Goal: Task Accomplishment & Management: Complete application form

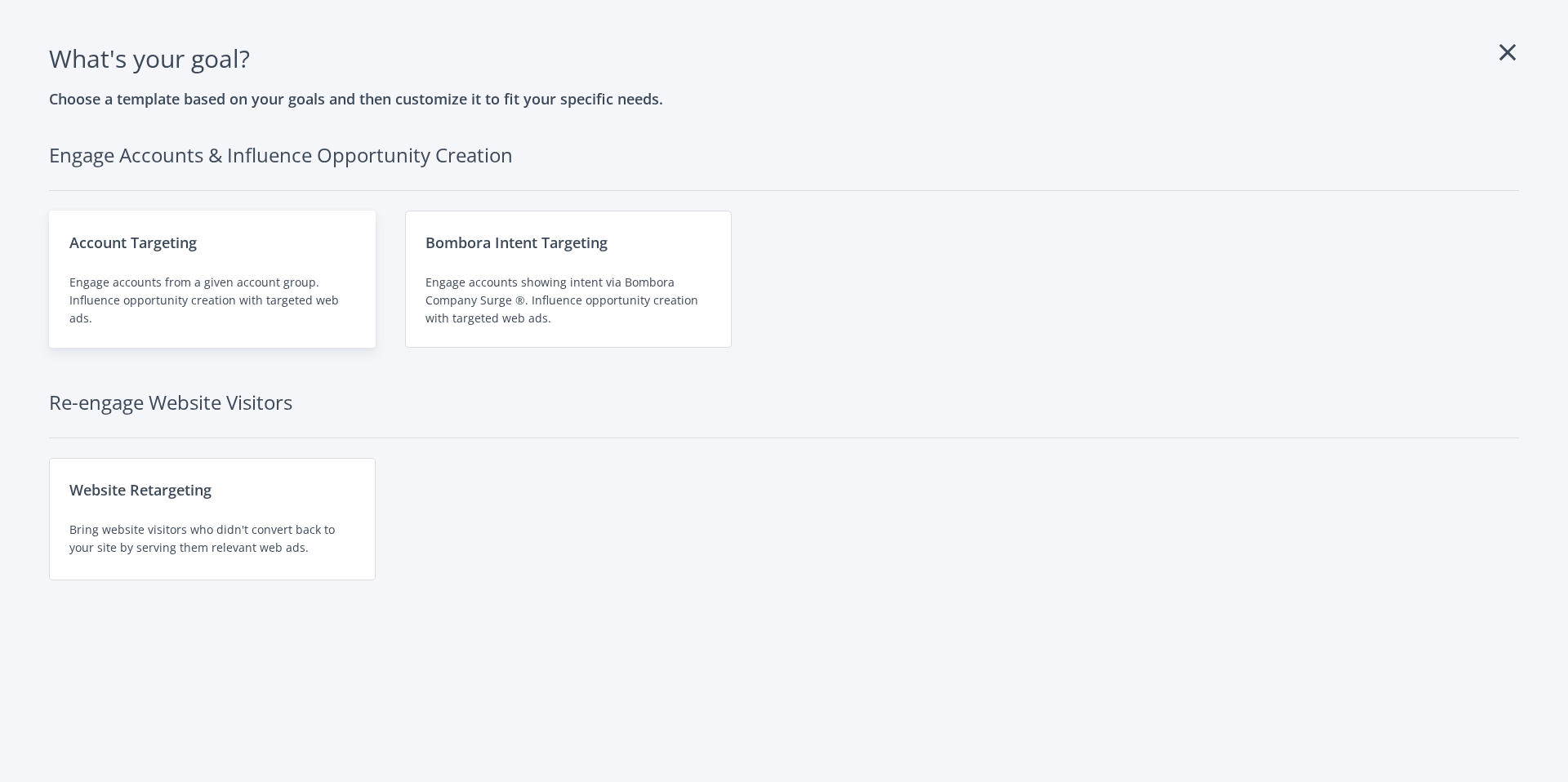
click at [267, 282] on div "Engage accounts from a given account group. Influence opportunity creation with…" at bounding box center [212, 300] width 286 height 54
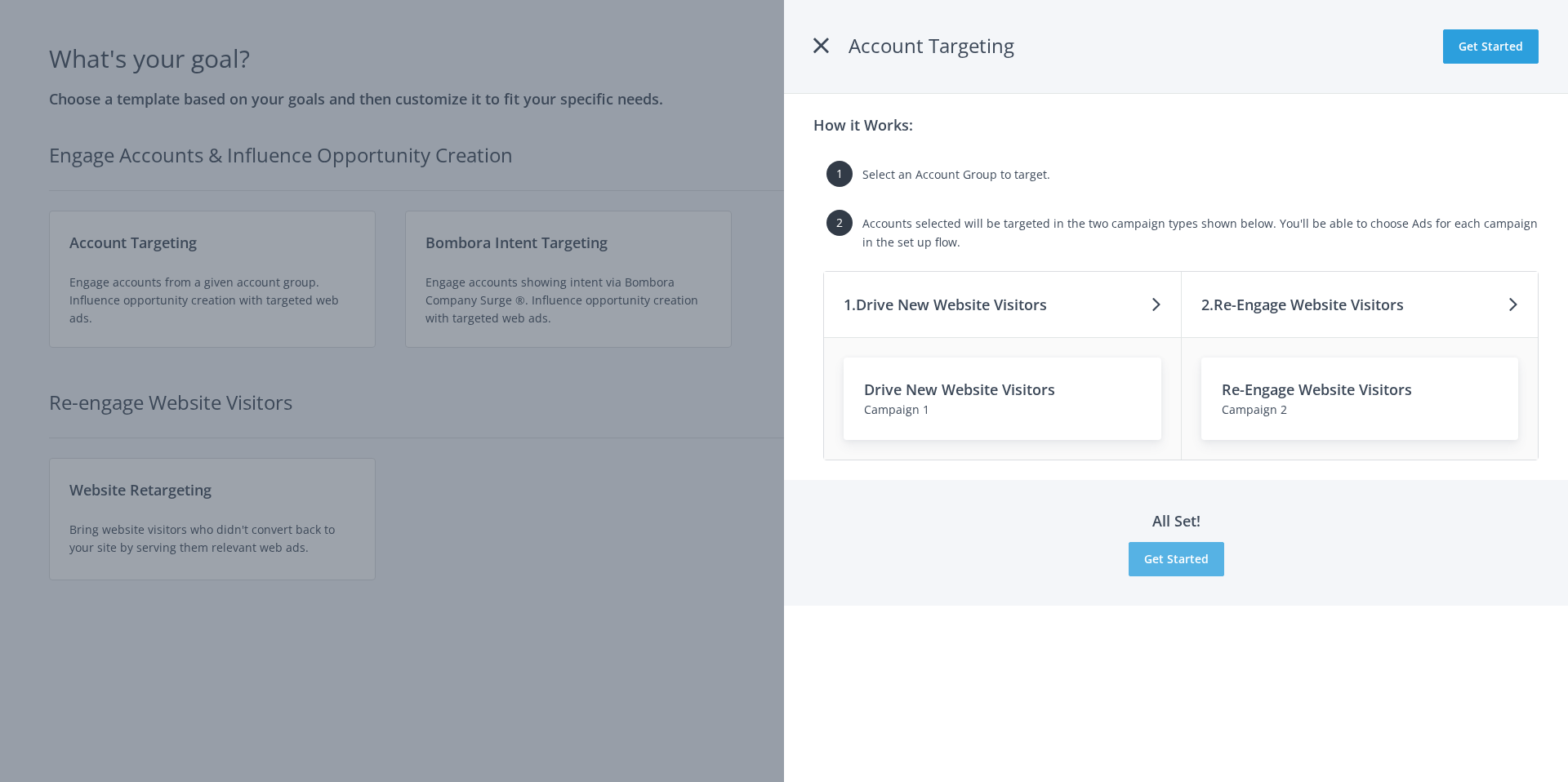
click at [1191, 564] on button "Get Started" at bounding box center [1176, 559] width 95 height 34
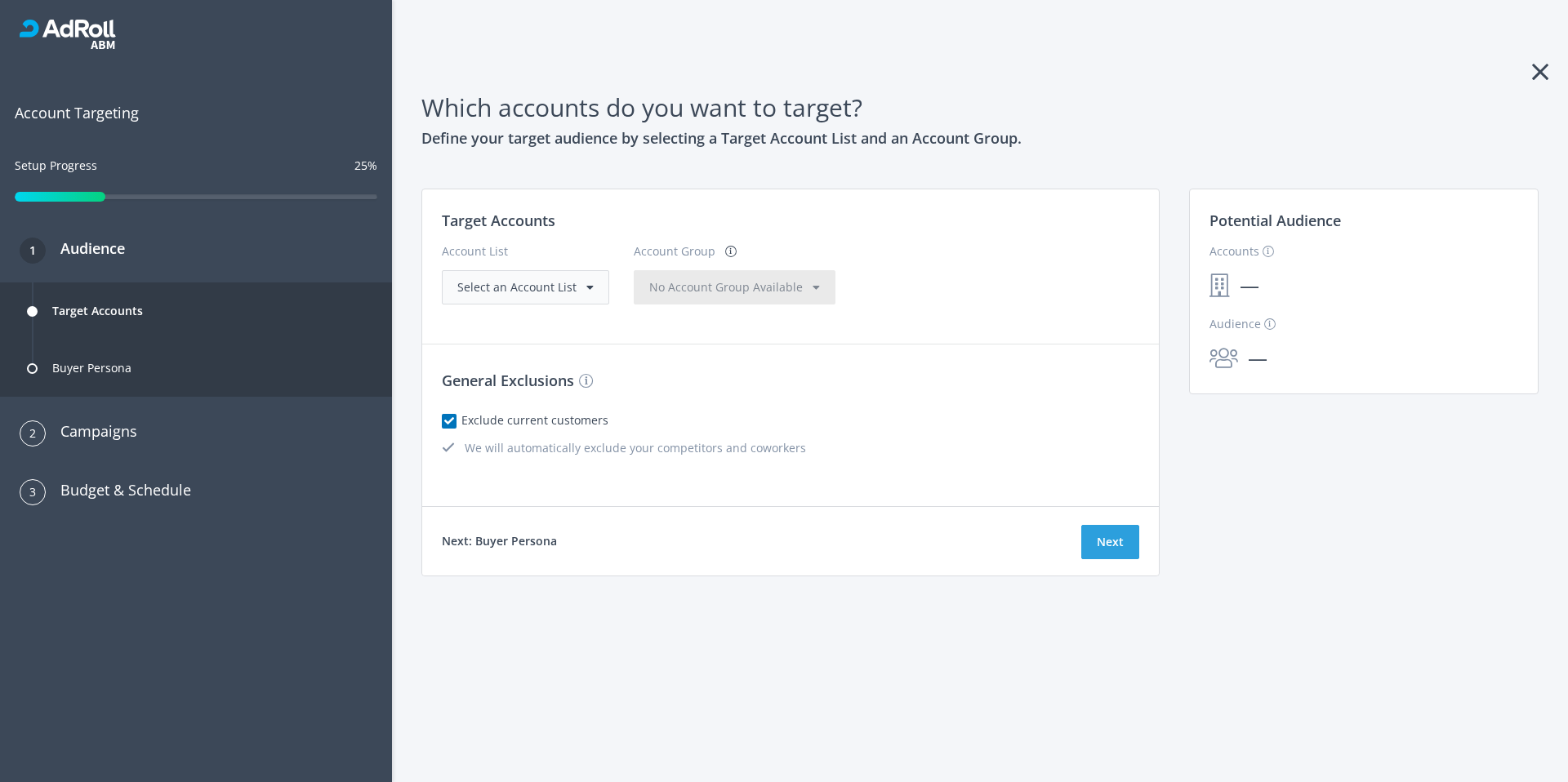
click at [525, 296] on div "Select an Account List" at bounding box center [526, 287] width 167 height 34
click at [591, 297] on div "Select an Account List" at bounding box center [526, 287] width 167 height 34
click at [584, 295] on div "Select an Account List" at bounding box center [526, 287] width 167 height 34
click at [579, 284] on div "Select an Account List" at bounding box center [525, 287] width 137 height 18
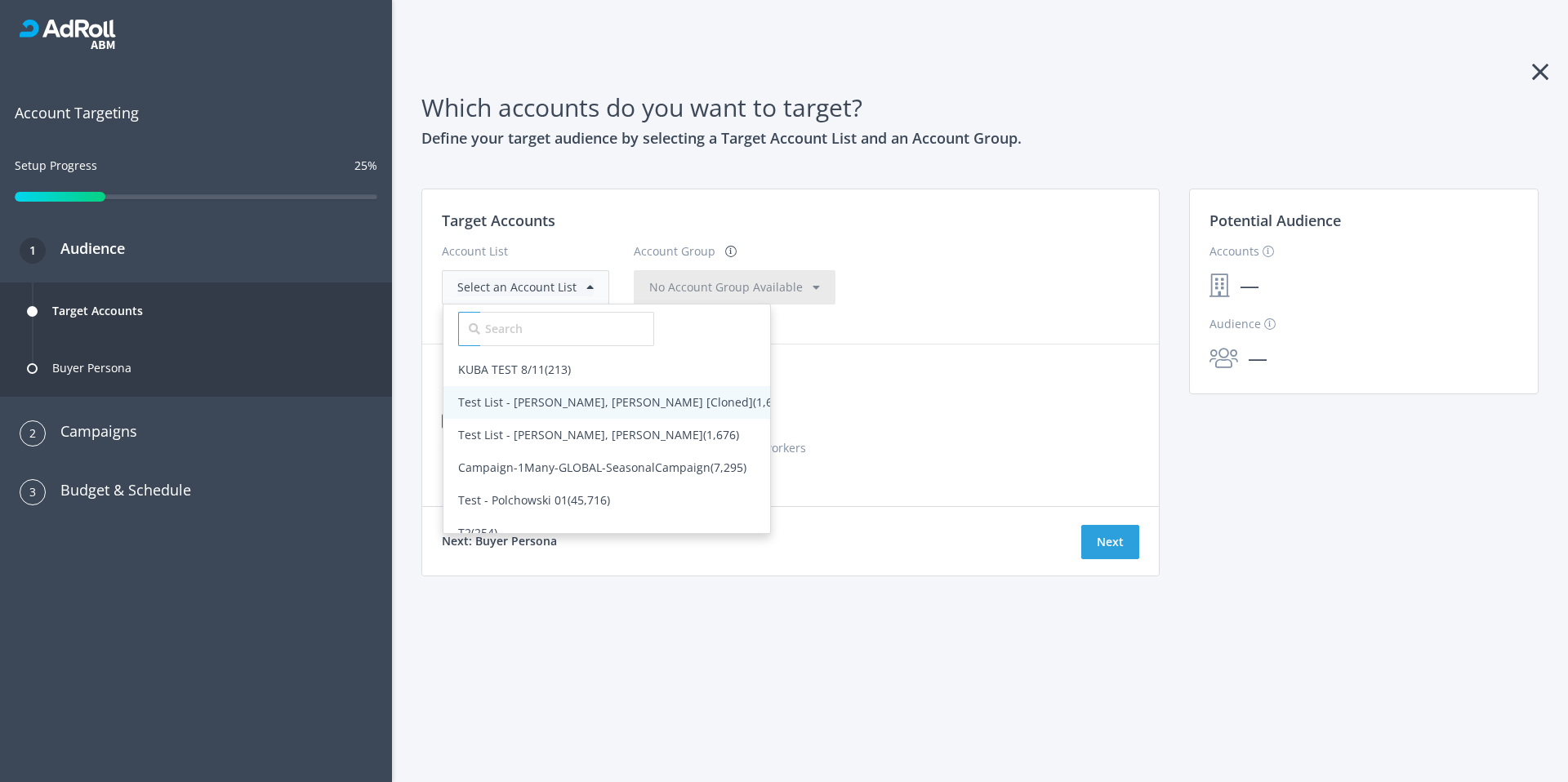
click at [486, 407] on span "Test List - [PERSON_NAME], [PERSON_NAME] [Cloned] (1,676)" at bounding box center [623, 401] width 331 height 16
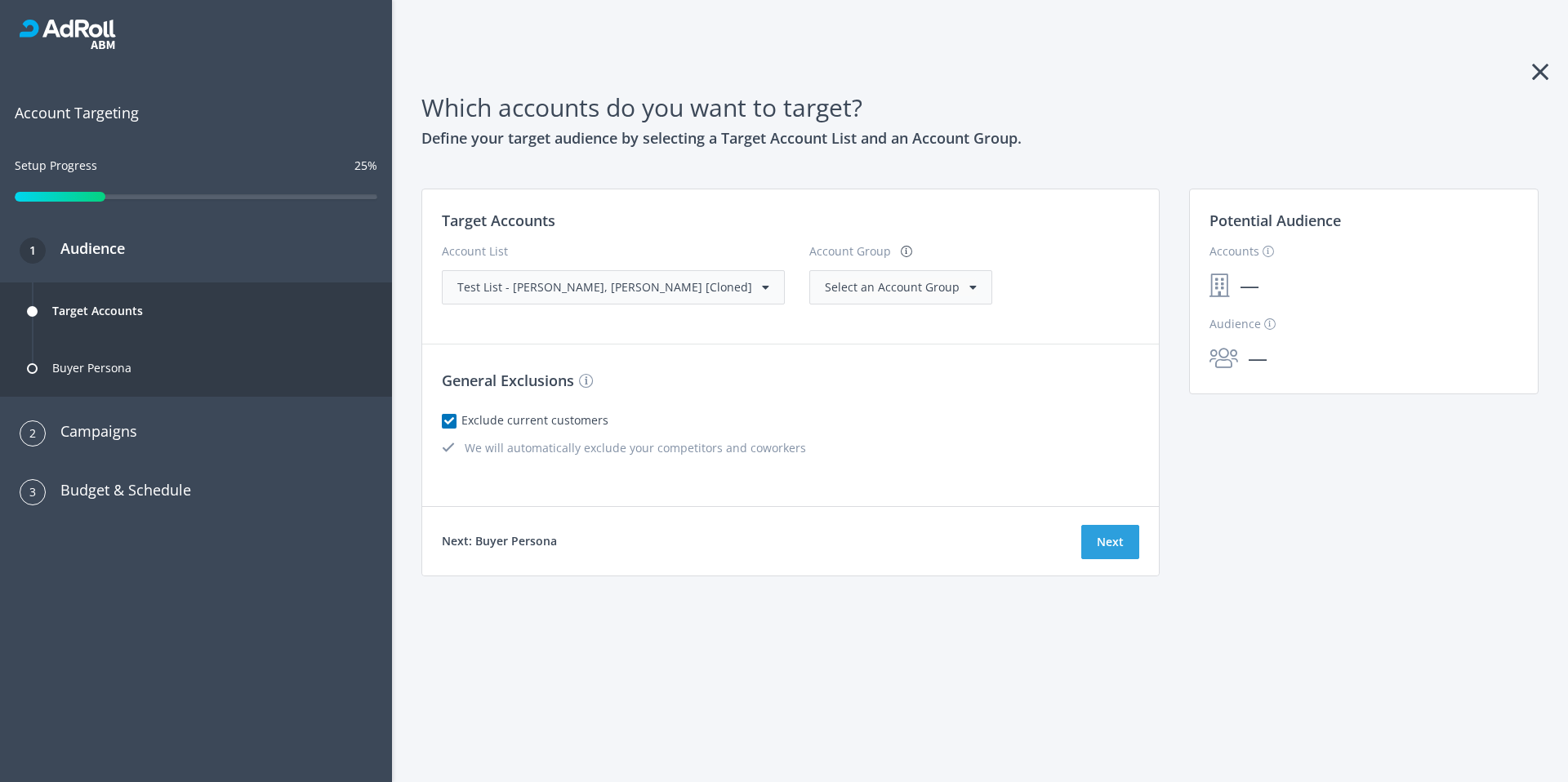
click at [825, 283] on span "Select an Account Group" at bounding box center [892, 286] width 135 height 16
click at [811, 329] on span "All Accounts (1,676)" at bounding box center [878, 320] width 132 height 32
click at [1125, 547] on button "Next" at bounding box center [1110, 541] width 58 height 34
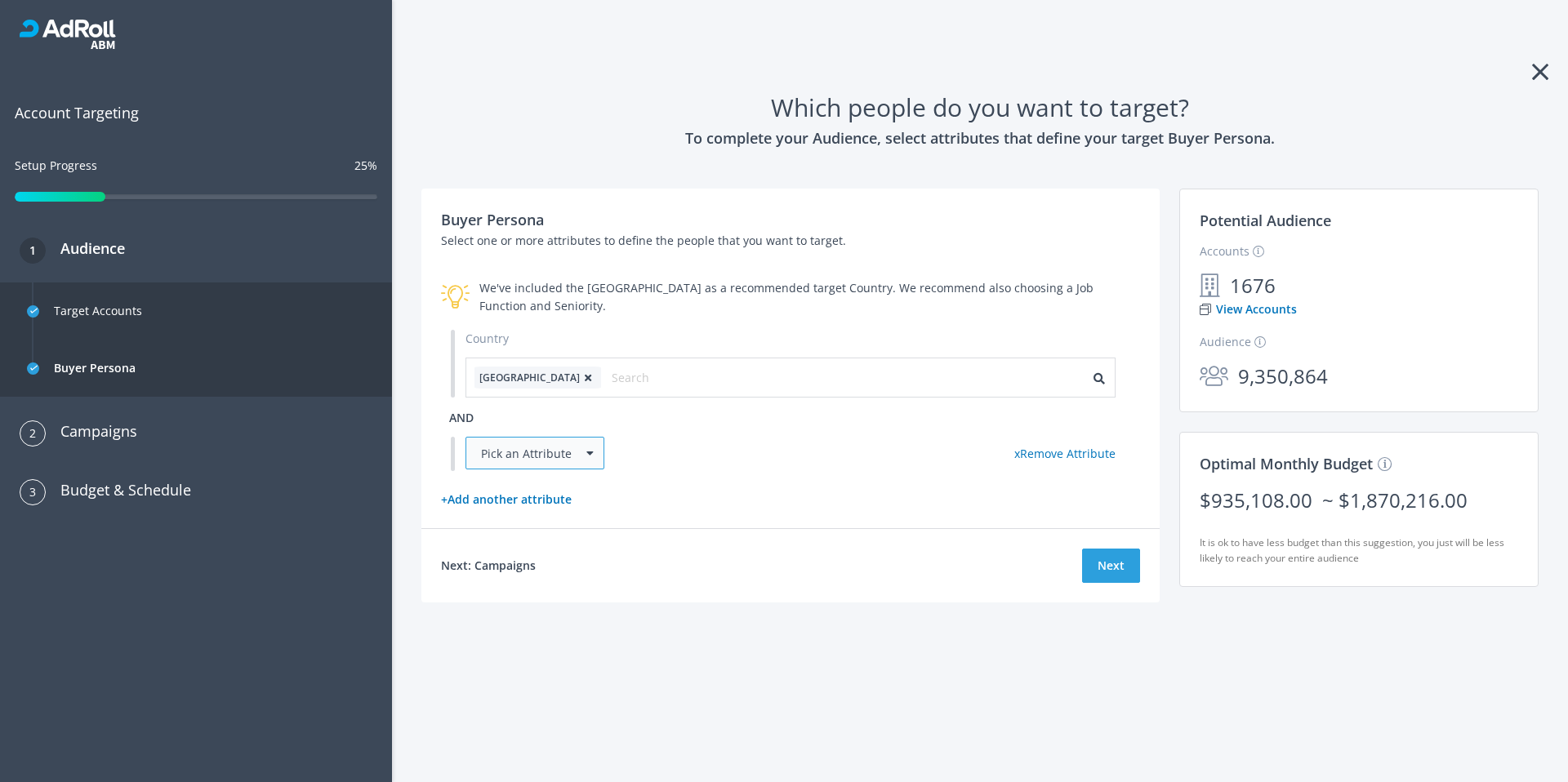
click at [584, 463] on div "Pick an Attribute" at bounding box center [535, 453] width 139 height 32
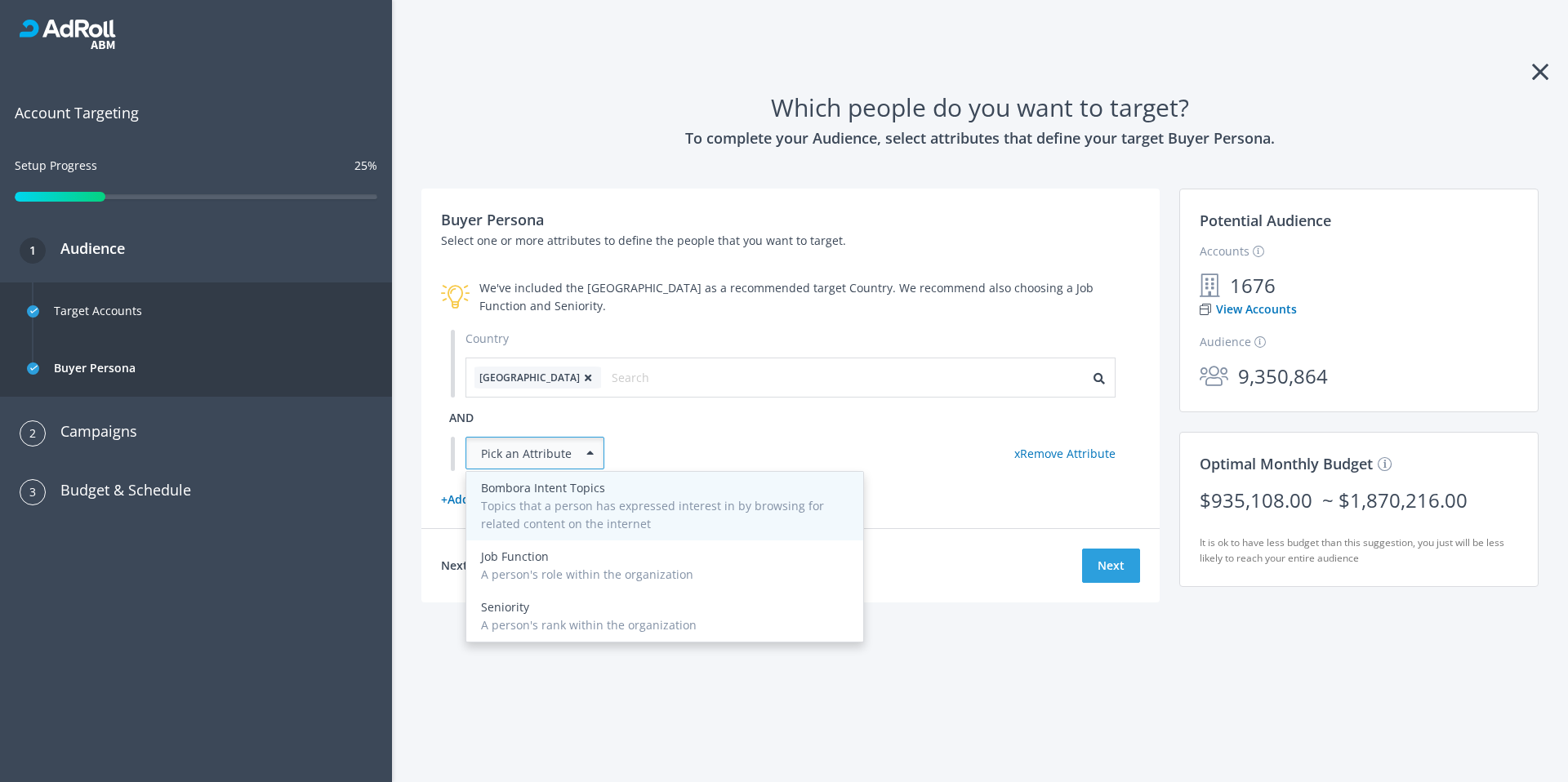
click at [581, 514] on div "Topics that a person has expressed interest in by browsing for related content …" at bounding box center [665, 515] width 368 height 36
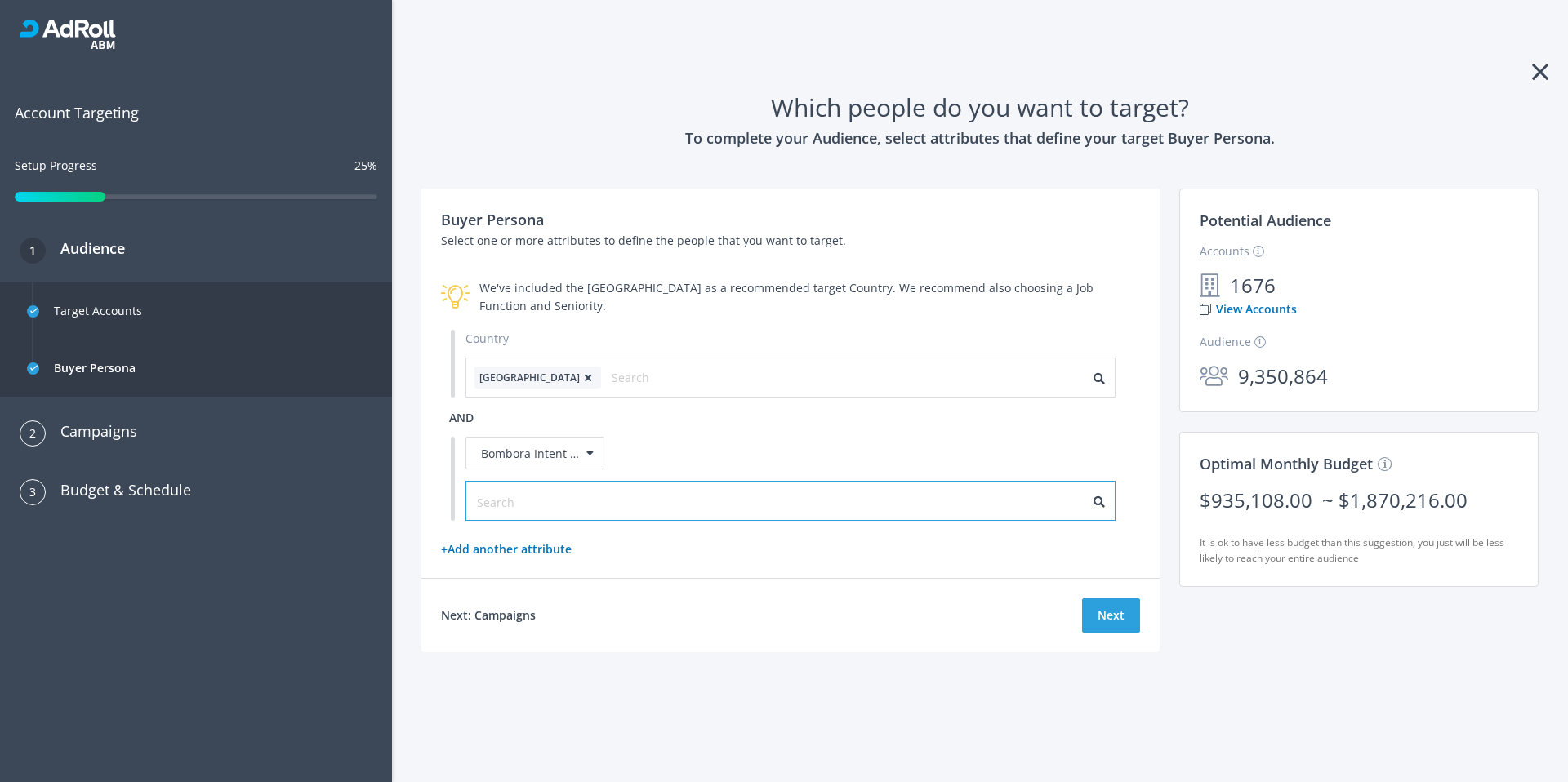
drag, startPoint x: 520, startPoint y: 506, endPoint x: 544, endPoint y: 524, distance: 30.0
click at [520, 506] on input "text" at bounding box center [550, 502] width 147 height 18
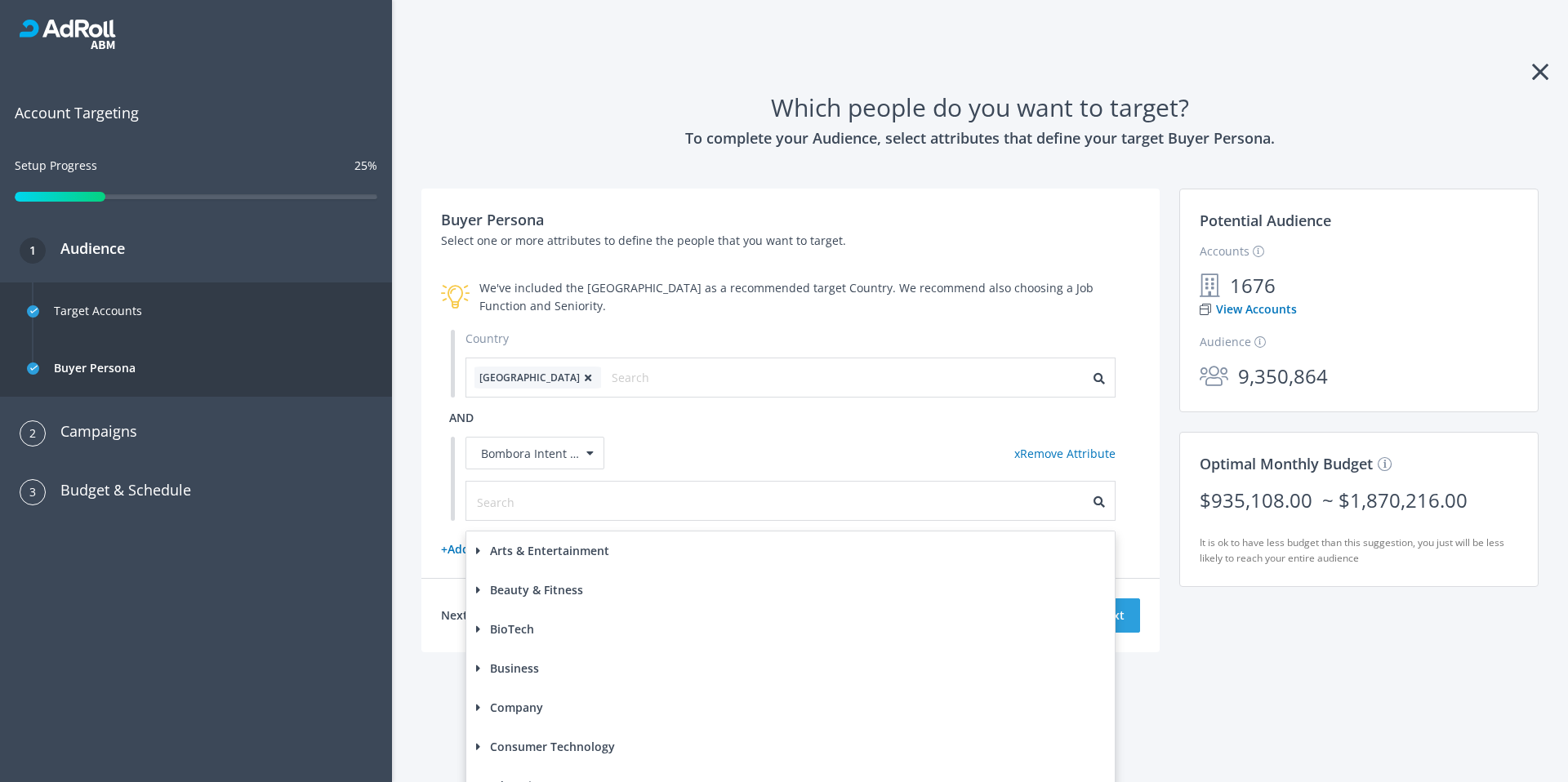
click at [502, 556] on label "Arts & Entertainment" at bounding box center [542, 551] width 133 height 18
click at [511, 585] on label at bounding box center [511, 584] width 0 height 18
checkbox input "true"
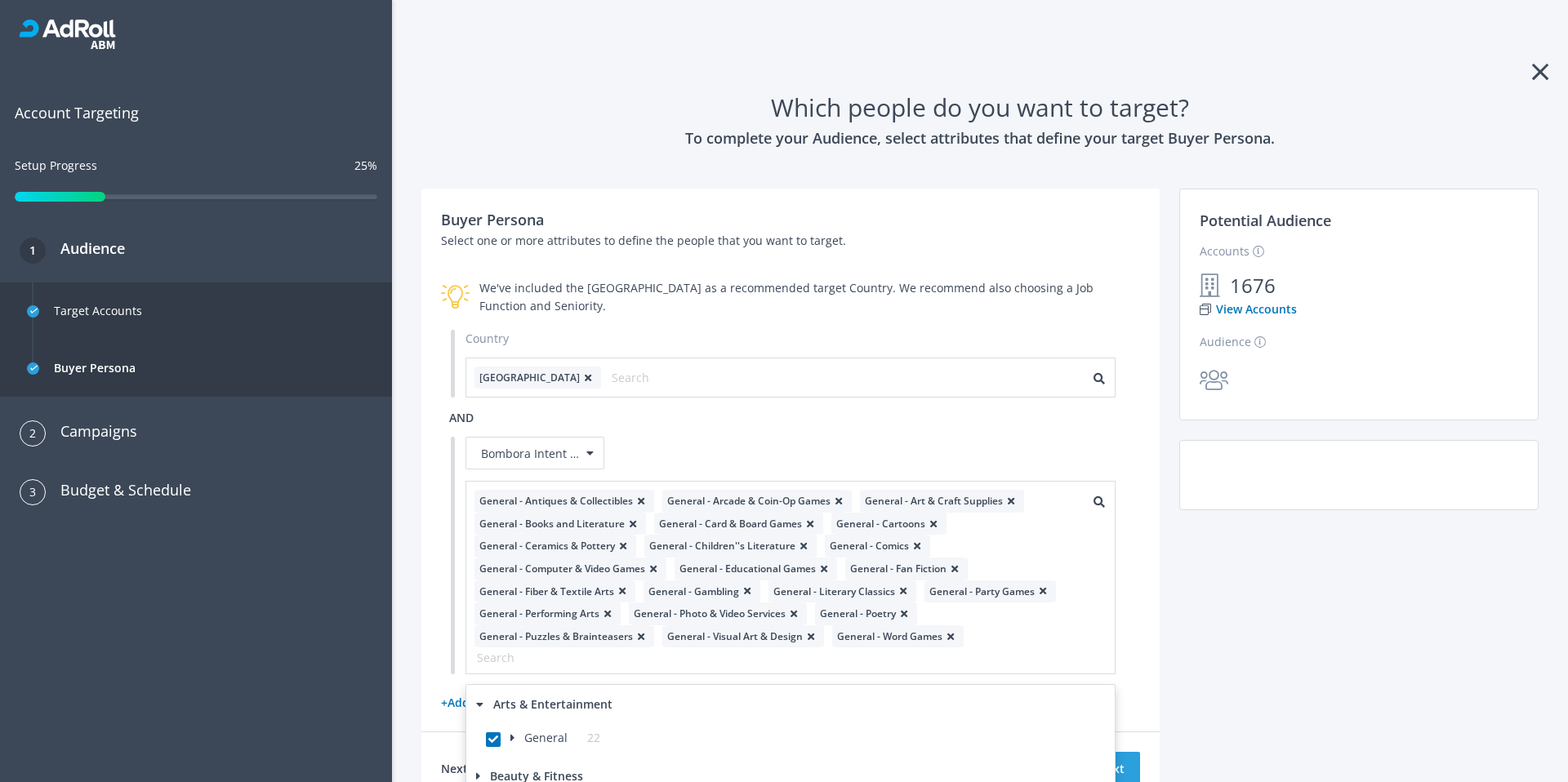
drag, startPoint x: 720, startPoint y: 413, endPoint x: 730, endPoint y: 414, distance: 10.0
click at [721, 413] on div "Country [GEOGRAPHIC_DATA] and Bombora Intent Topics x Remove Attribute General …" at bounding box center [791, 502] width 699 height 345
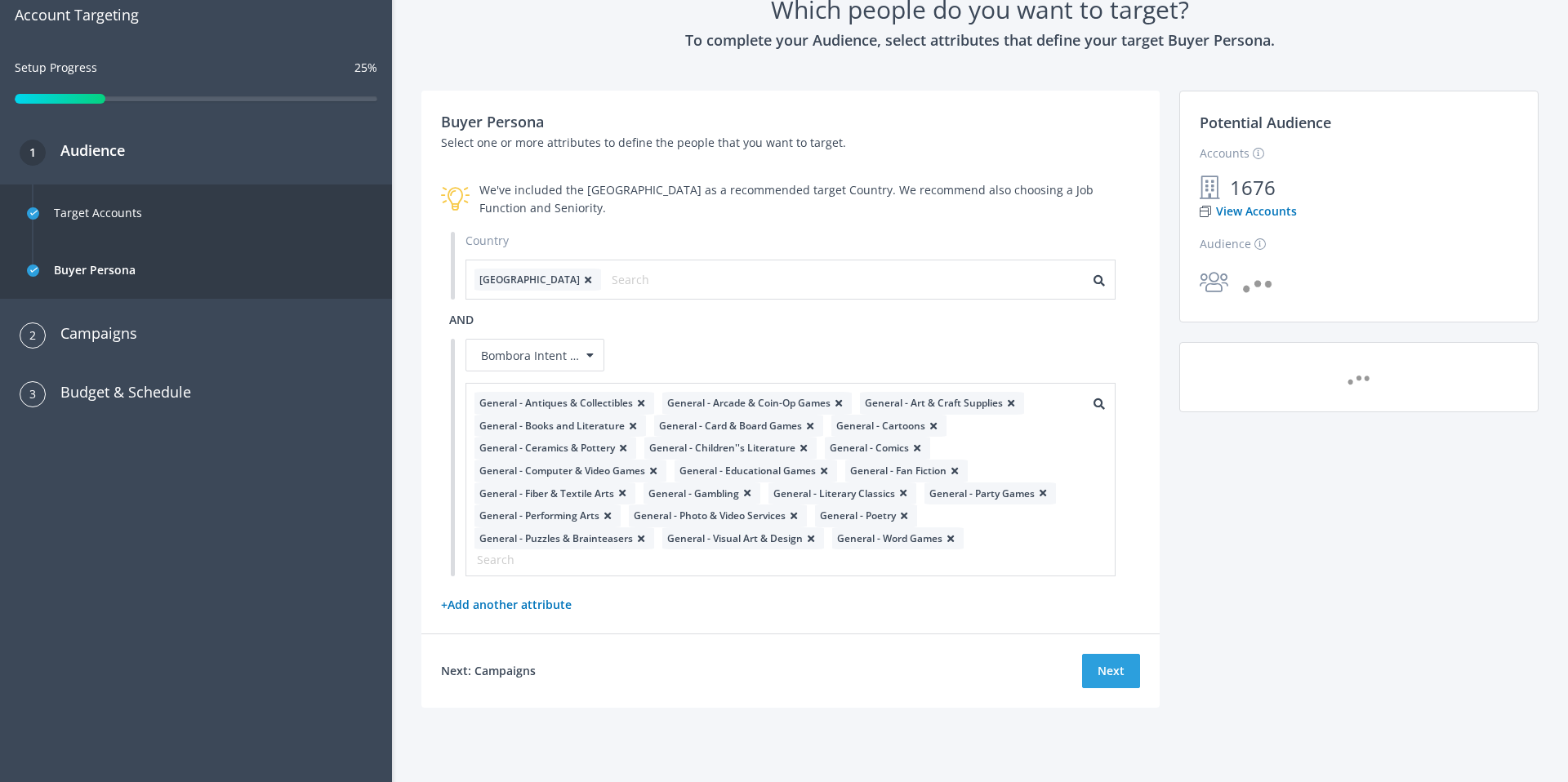
scroll to position [102, 0]
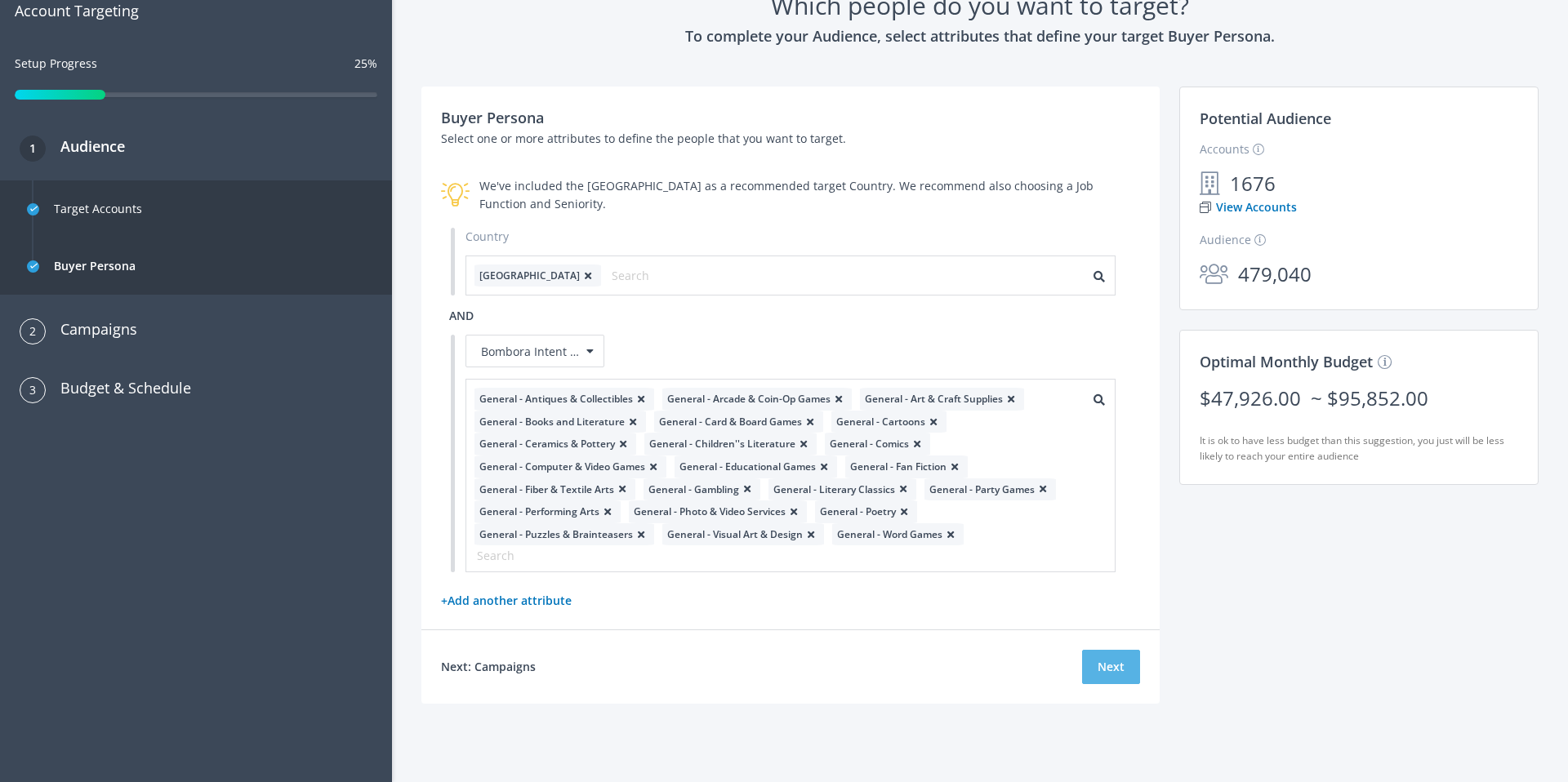
click at [1102, 673] on button "Next" at bounding box center [1111, 666] width 58 height 34
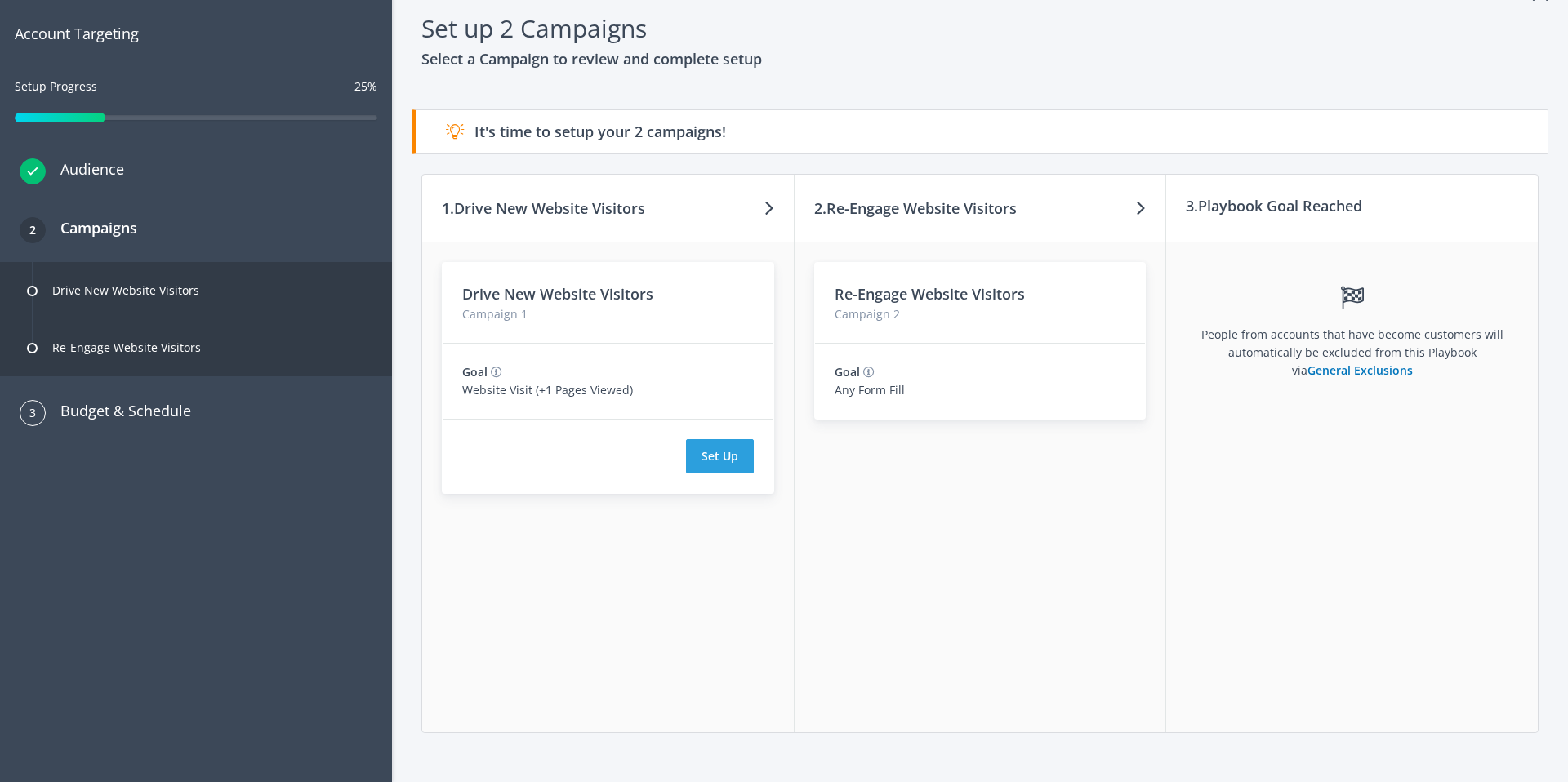
drag, startPoint x: 836, startPoint y: 360, endPoint x: 939, endPoint y: 349, distance: 103.6
click at [836, 363] on h4 "Goal" at bounding box center [847, 372] width 26 height 18
click at [1051, 344] on div "Goal Any Form Fill" at bounding box center [981, 381] width 331 height 75
click at [729, 441] on button "Set Up" at bounding box center [720, 456] width 68 height 34
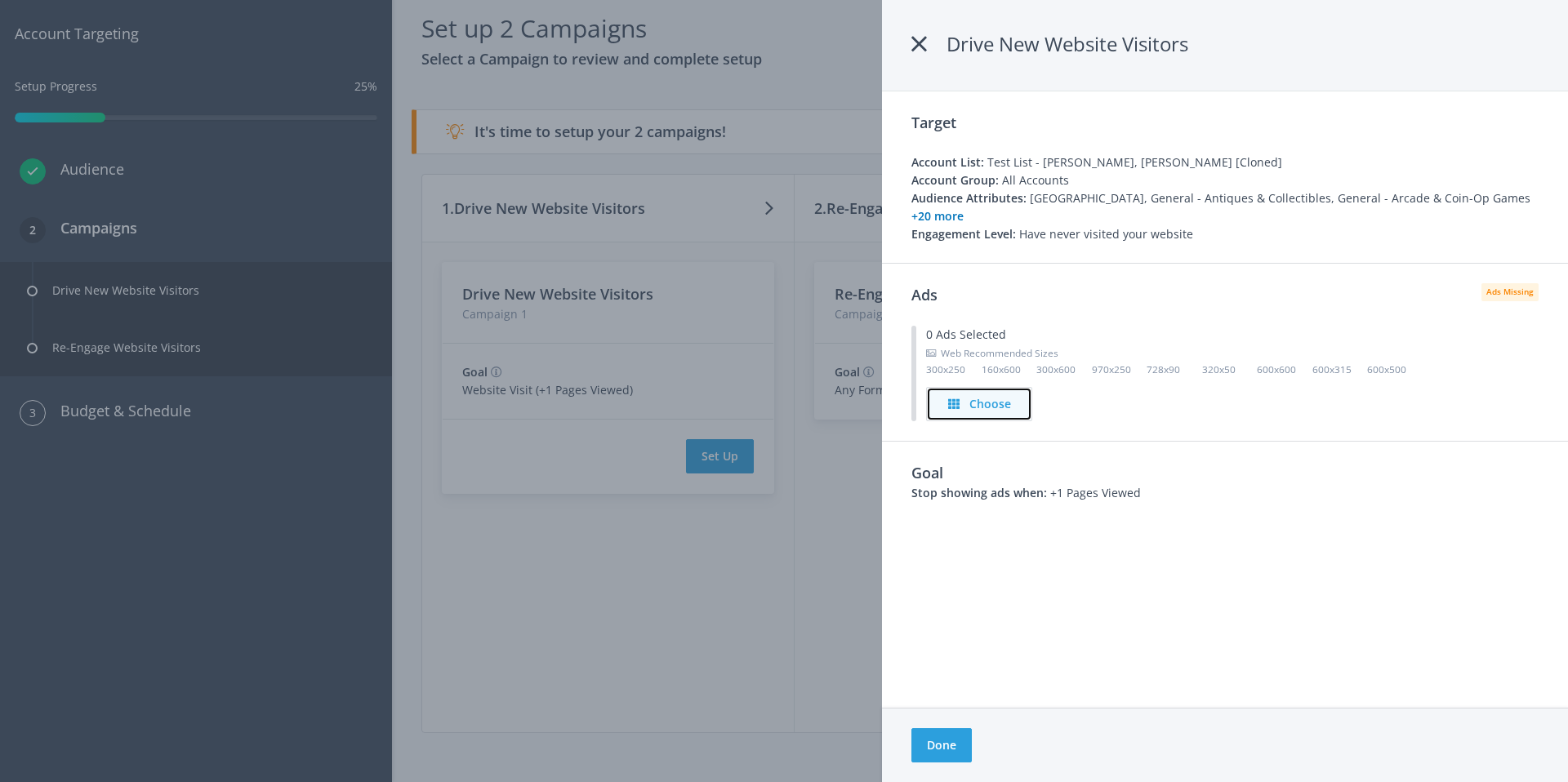
click at [984, 395] on h4 "Choose" at bounding box center [990, 404] width 41 height 18
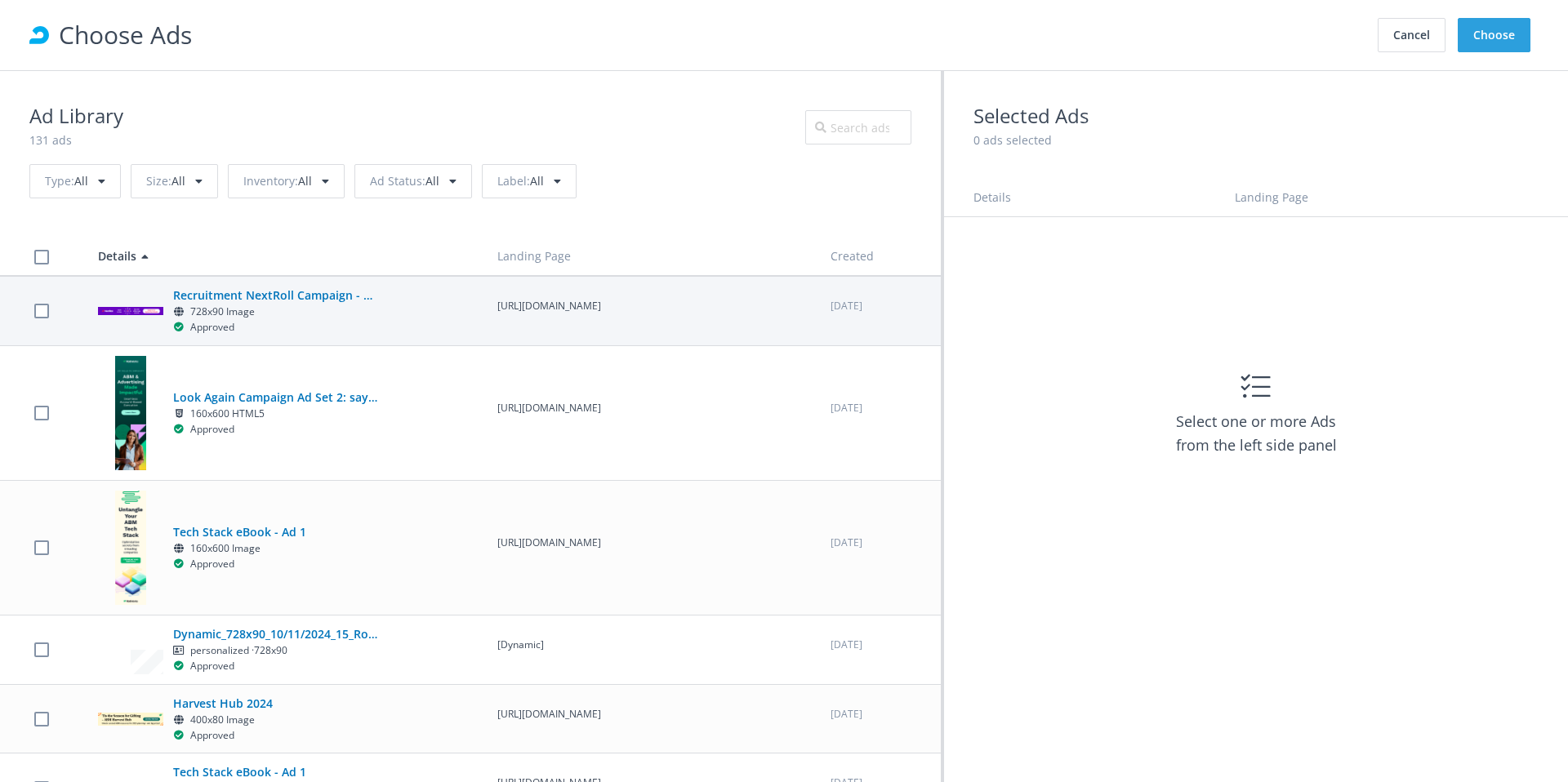
scroll to position [0, 0]
click at [34, 311] on label at bounding box center [41, 310] width 15 height 16
checkbox input "true"
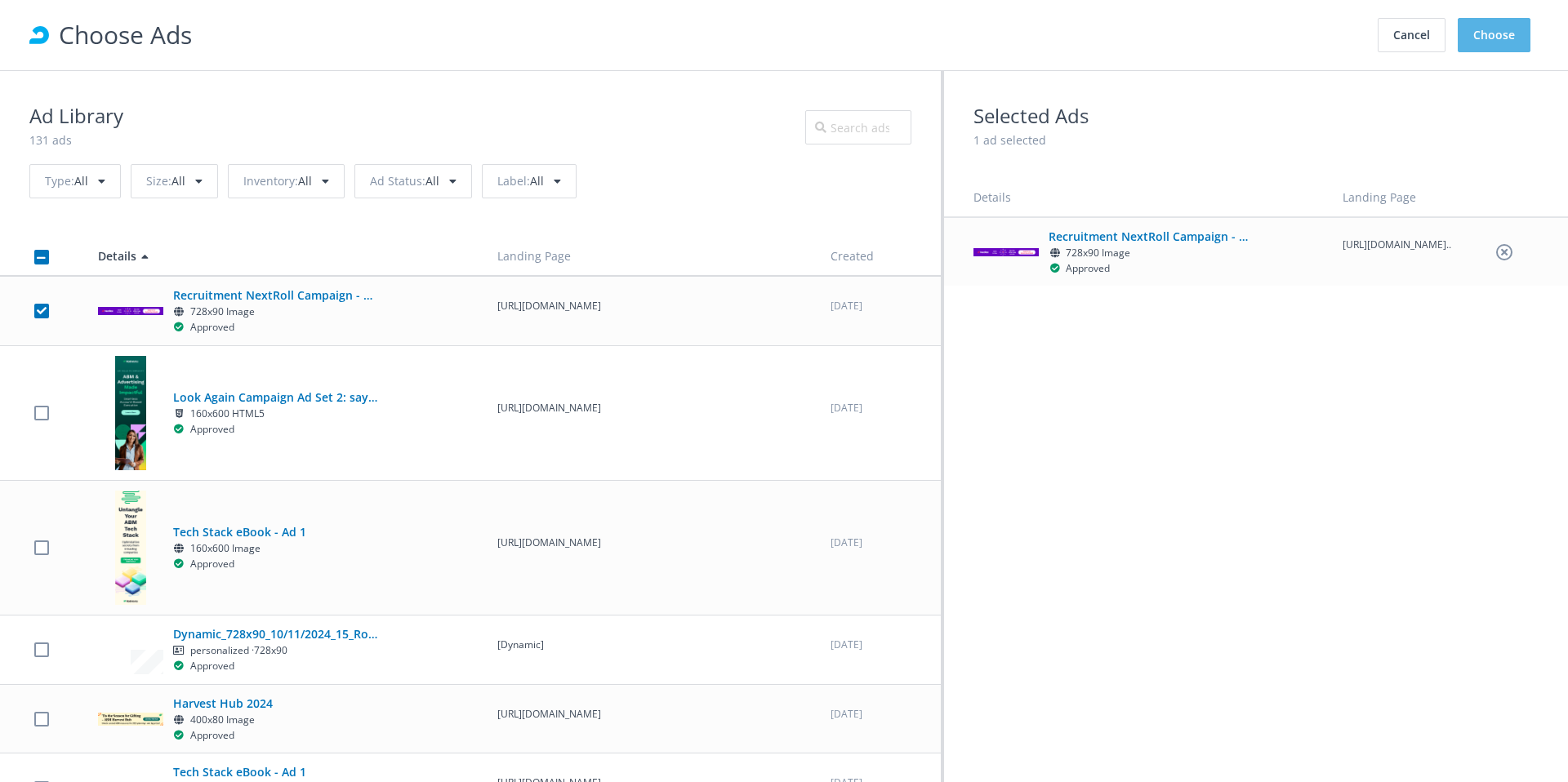
click at [1513, 44] on button "Choose" at bounding box center [1494, 35] width 73 height 34
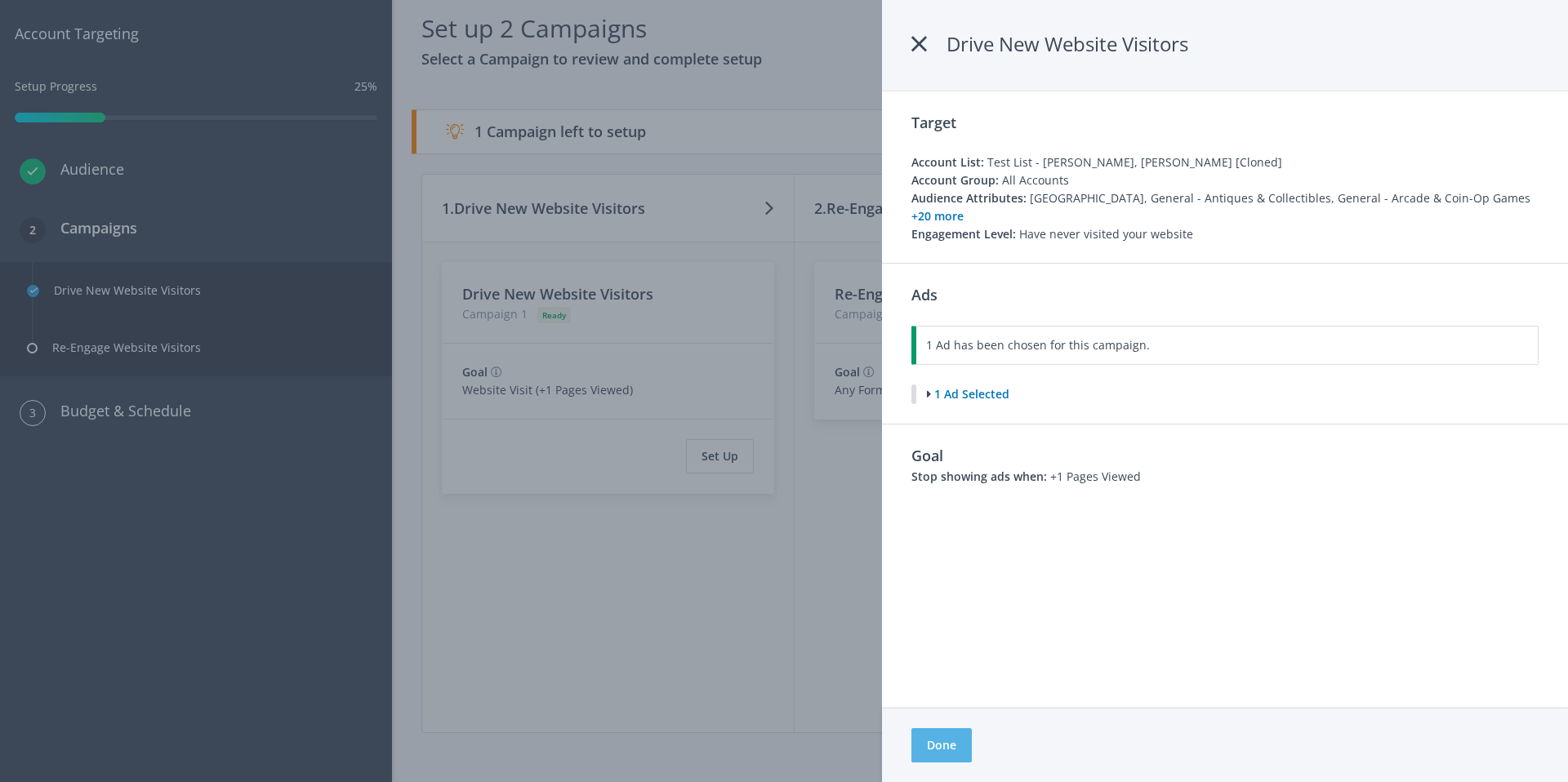
click at [945, 751] on button "Done" at bounding box center [941, 745] width 60 height 34
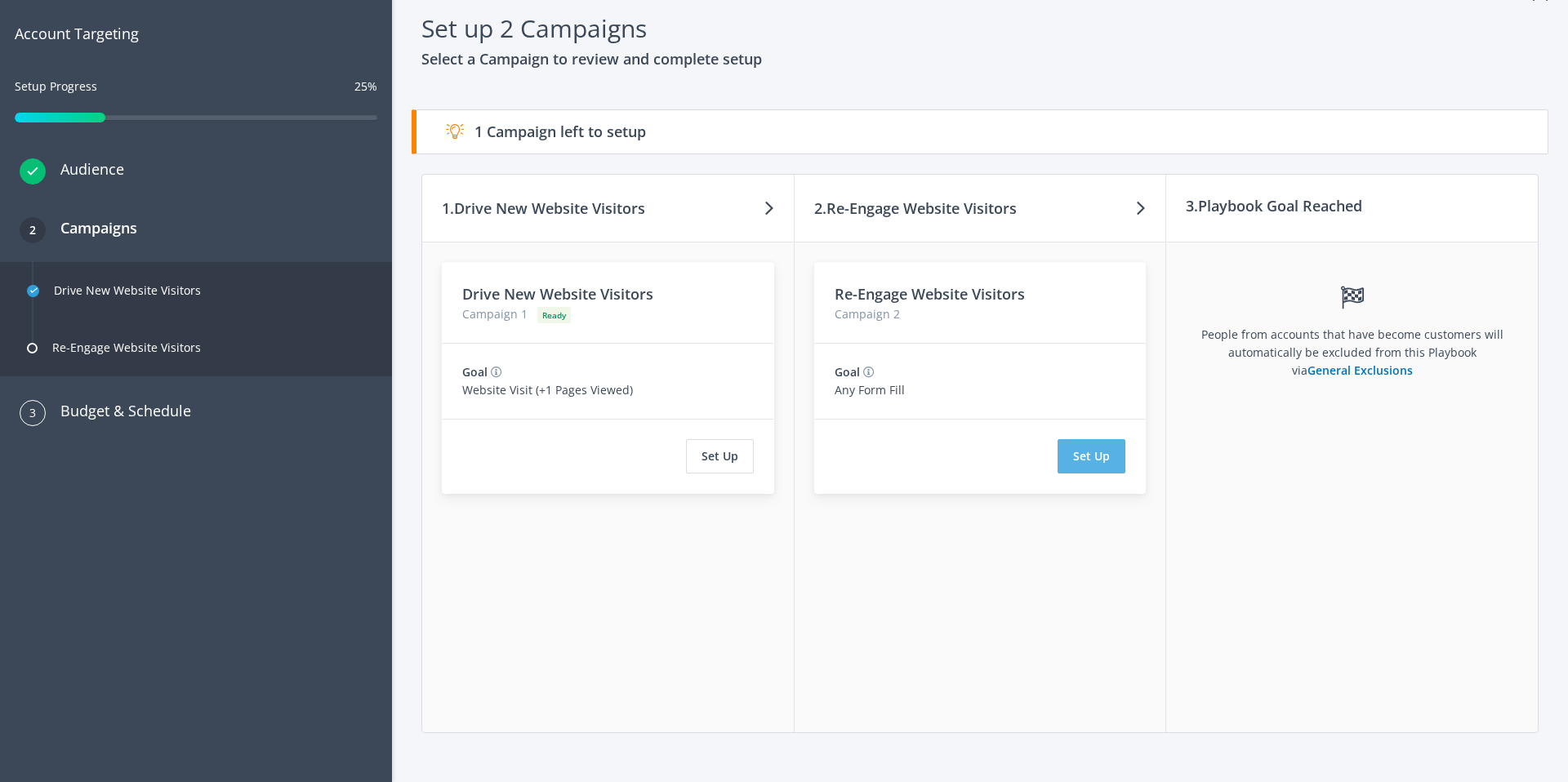
click at [1094, 444] on button "Set Up" at bounding box center [1092, 456] width 68 height 34
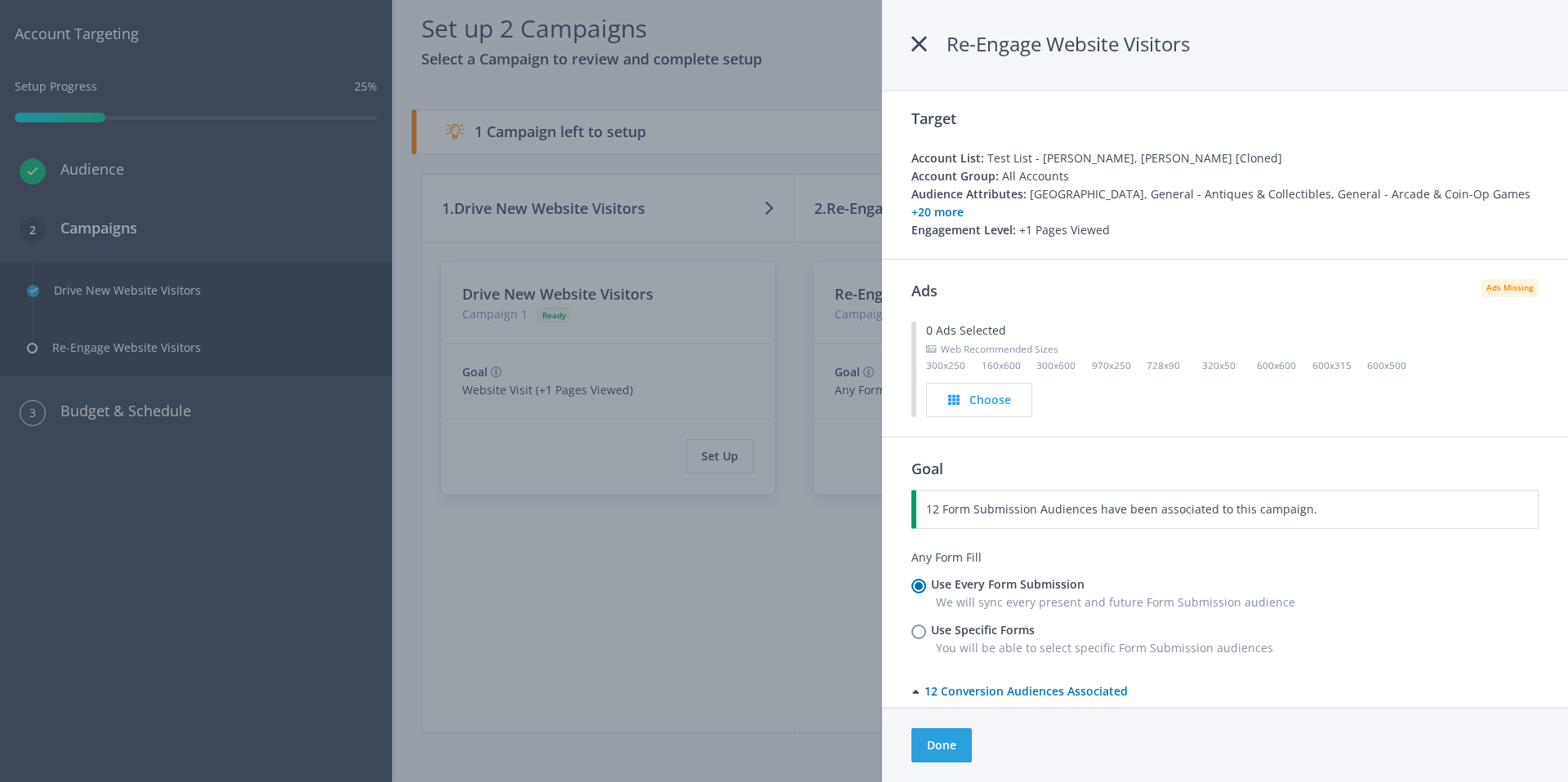
scroll to position [7, 0]
click at [960, 389] on div "Choose" at bounding box center [979, 398] width 75 height 18
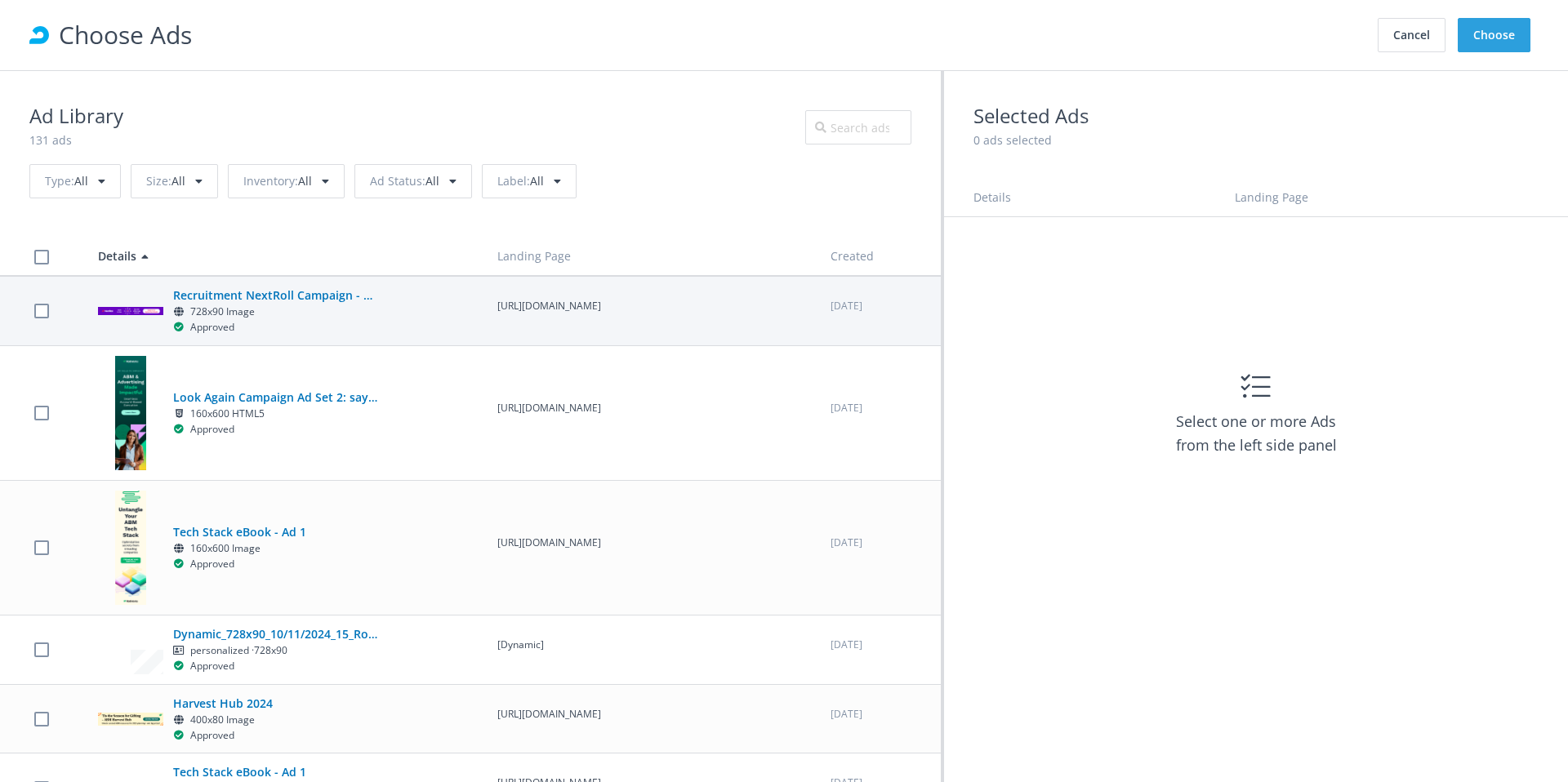
scroll to position [0, 0]
click at [300, 331] on div "Approved" at bounding box center [275, 328] width 204 height 16
checkbox input "true"
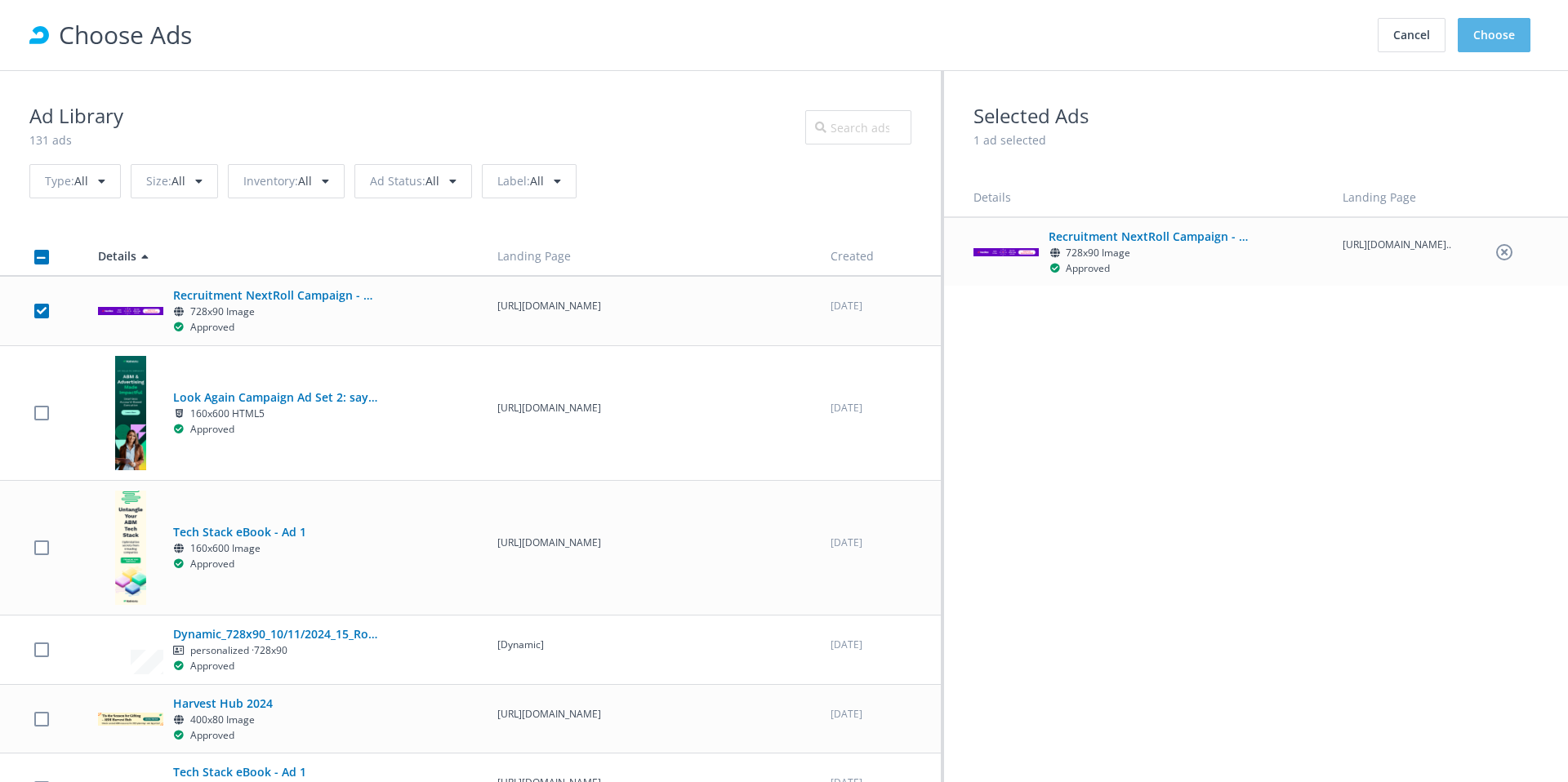
click at [1490, 41] on button "Choose" at bounding box center [1494, 35] width 73 height 34
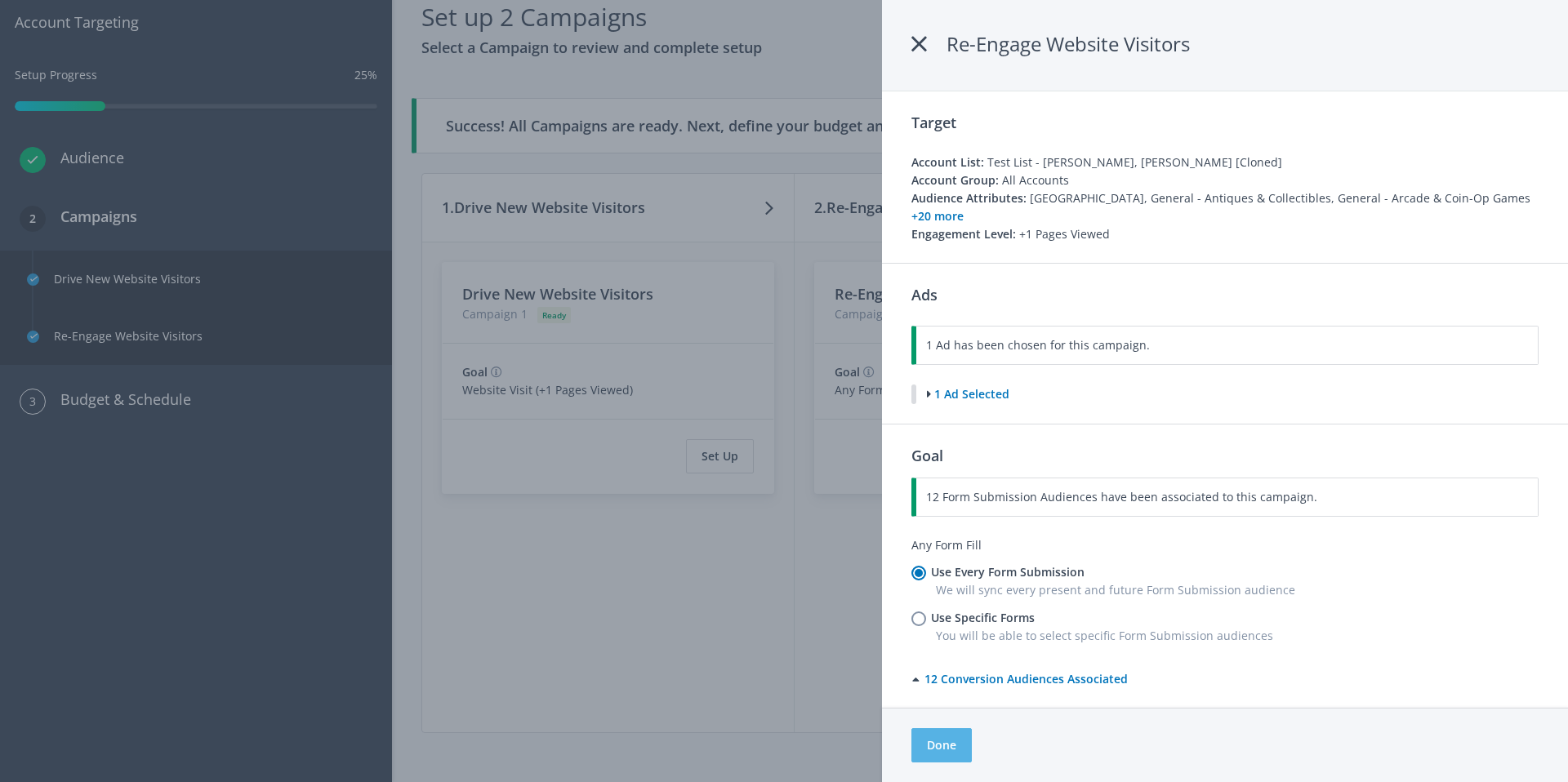
click at [950, 756] on button "Done" at bounding box center [941, 745] width 60 height 34
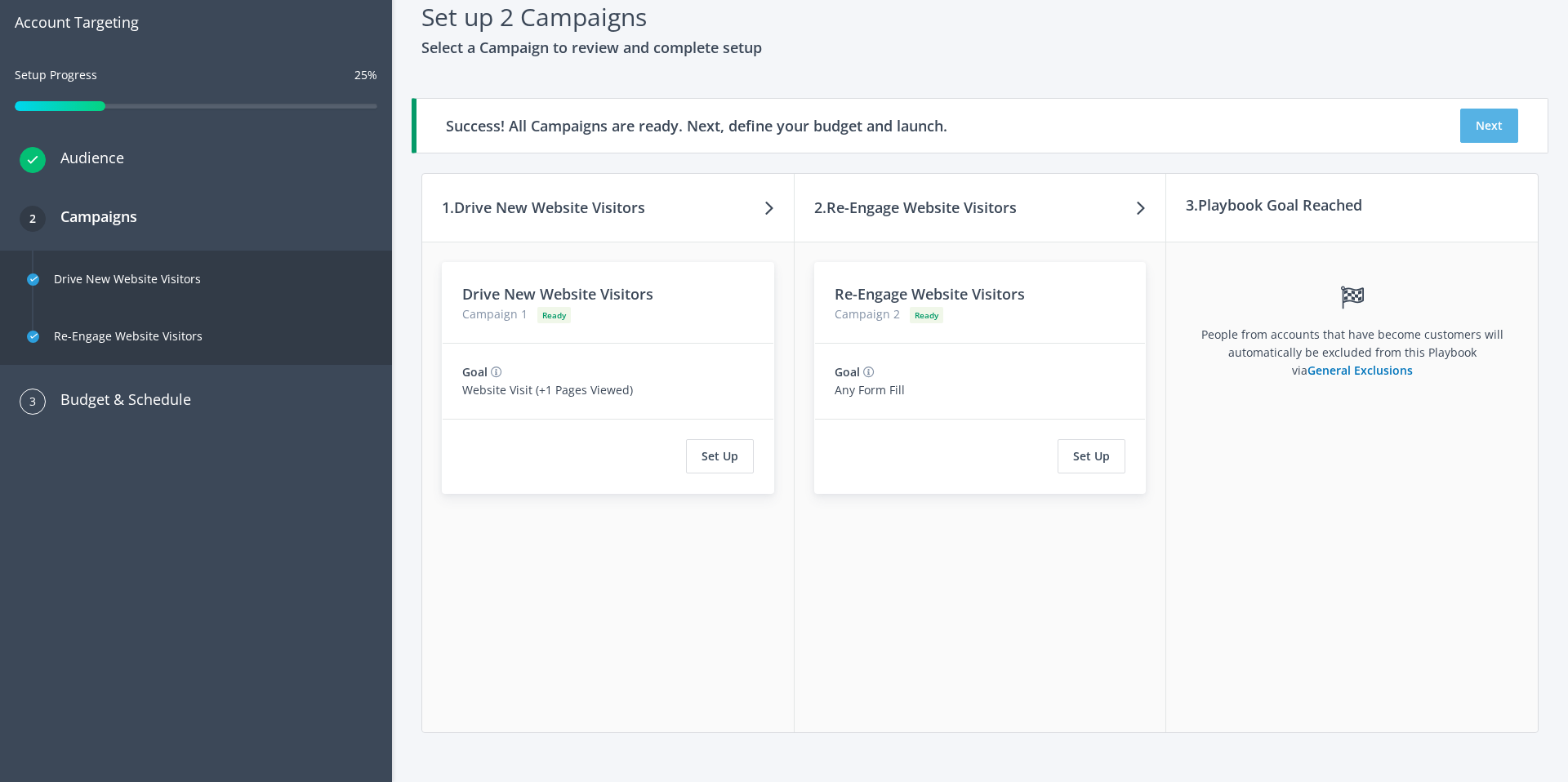
click at [1500, 129] on button "Next" at bounding box center [1489, 125] width 58 height 34
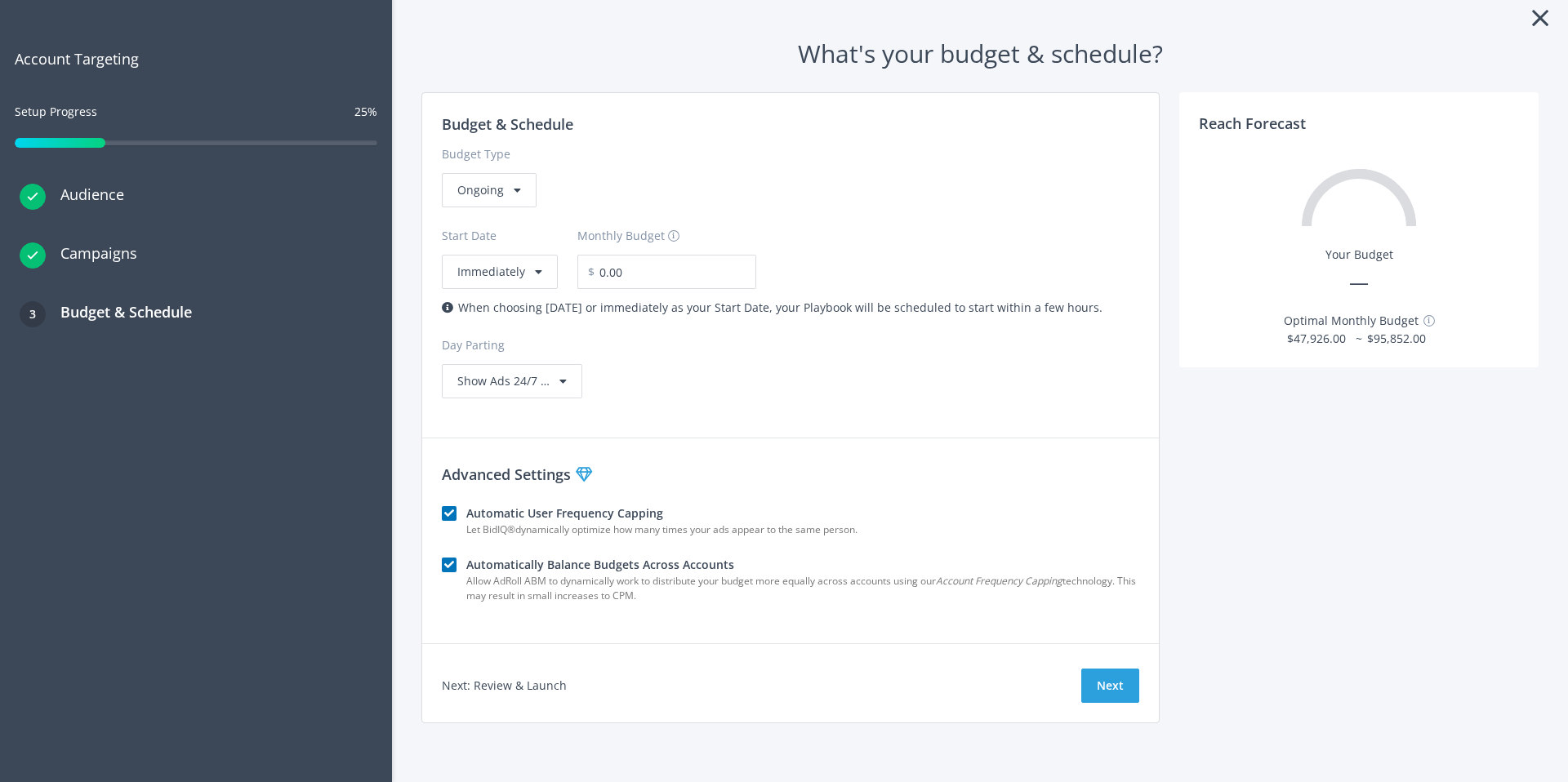
scroll to position [54, 0]
click at [493, 380] on span "Show Ads 24/7 …" at bounding box center [503, 381] width 92 height 16
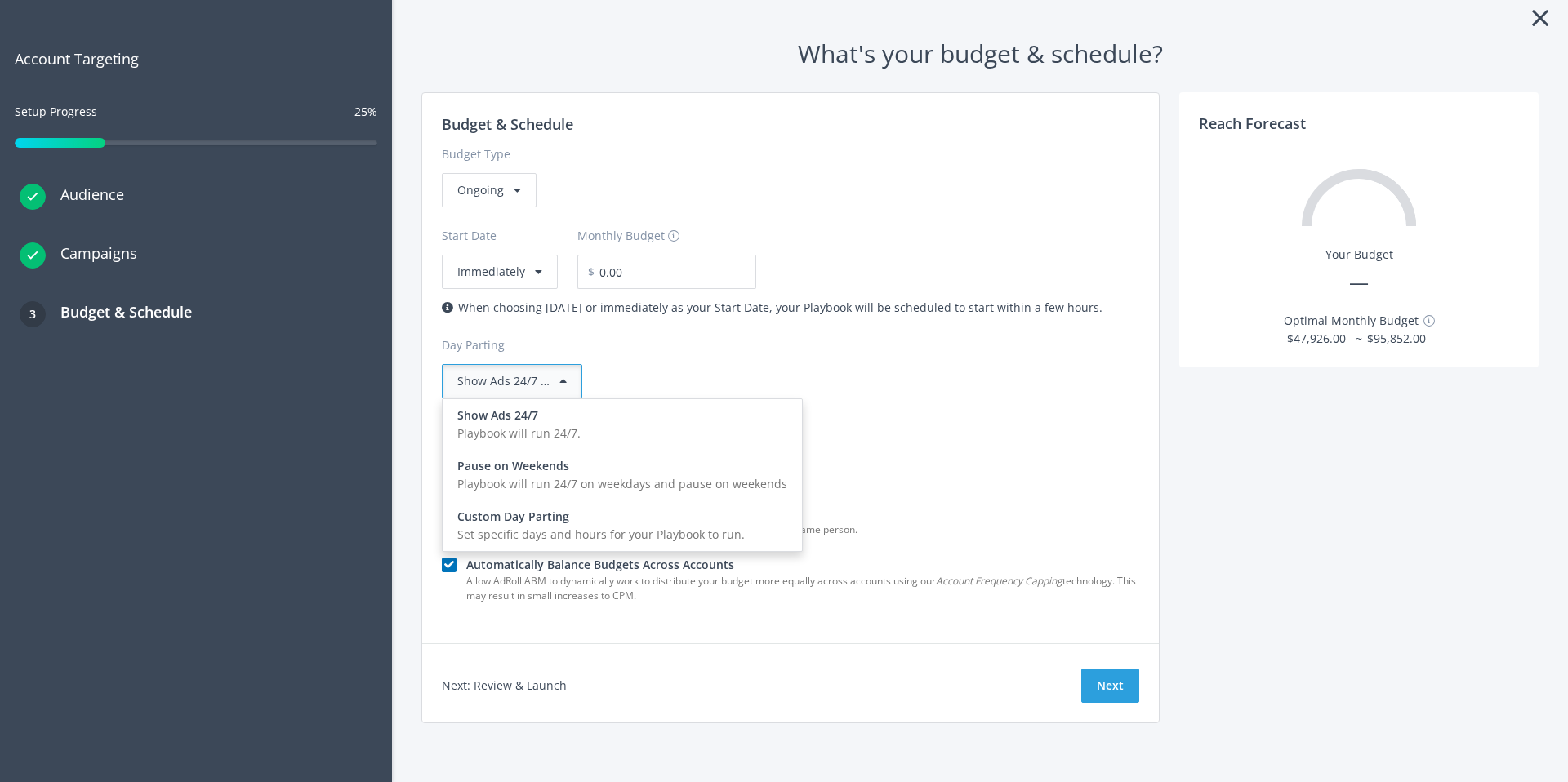
click at [493, 380] on span "Show Ads 24/7 …" at bounding box center [503, 381] width 92 height 16
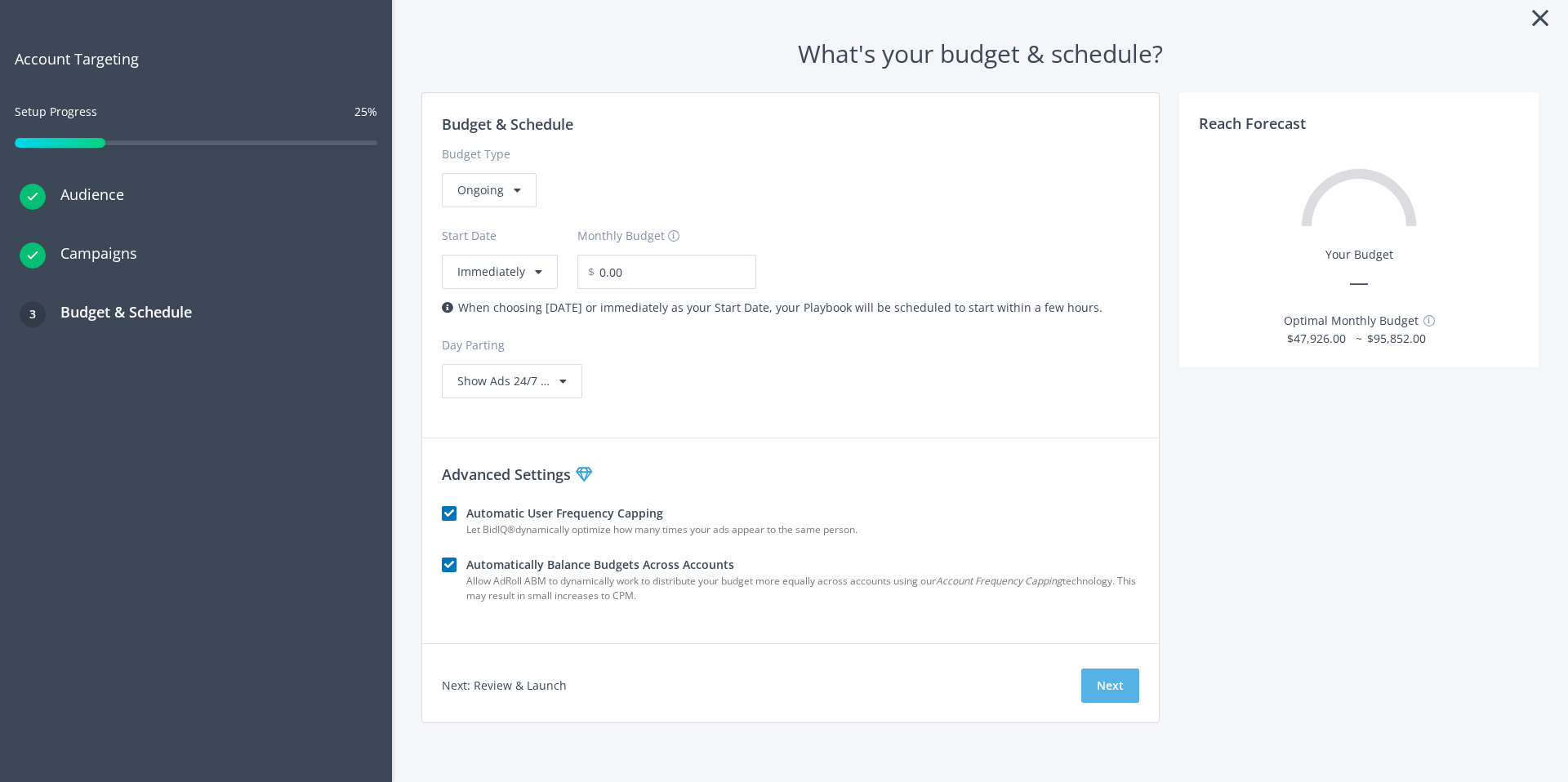
click at [1112, 695] on button "Next" at bounding box center [1110, 685] width 58 height 34
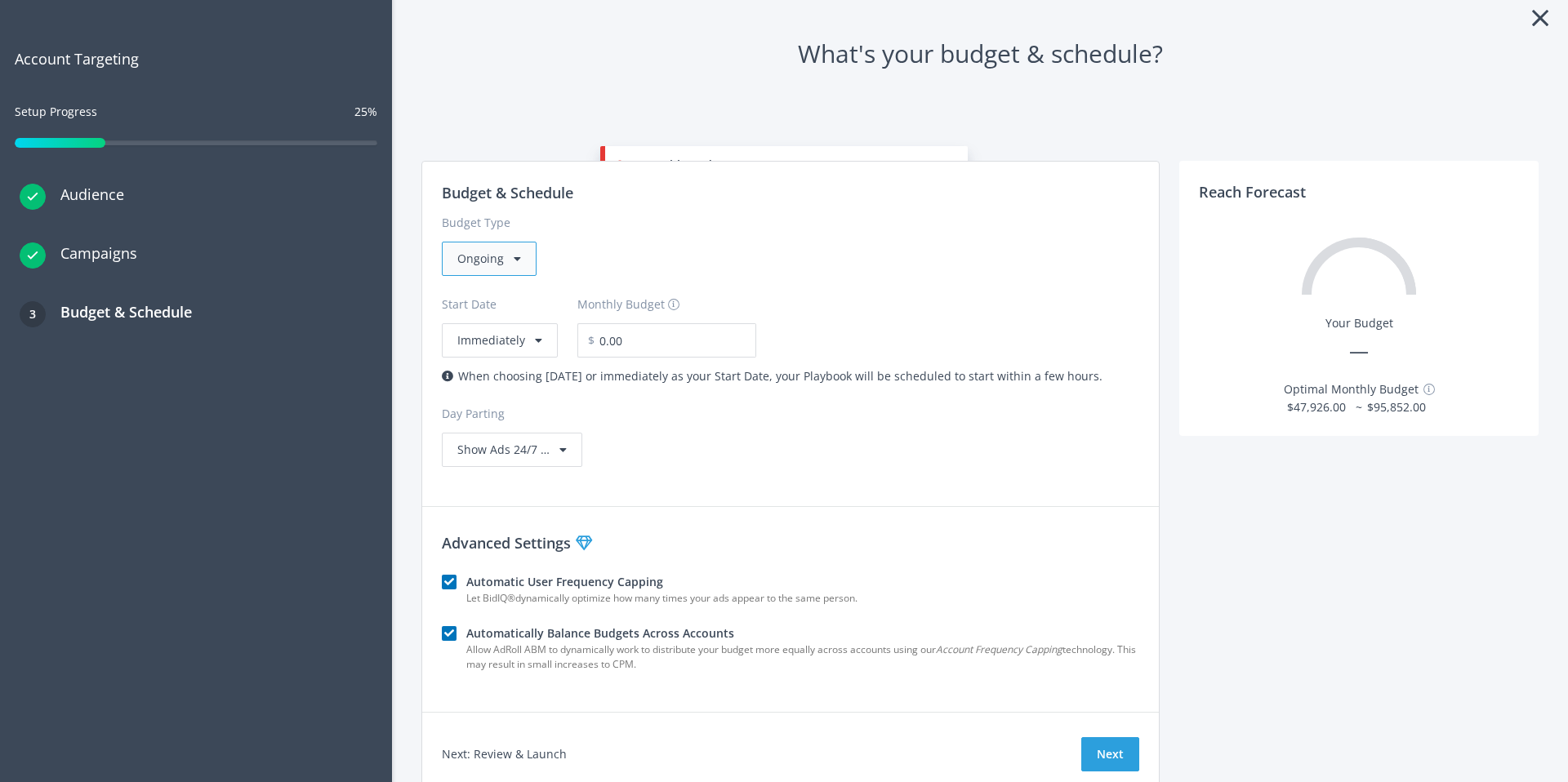
click at [509, 243] on div "Ongoing" at bounding box center [489, 258] width 94 height 34
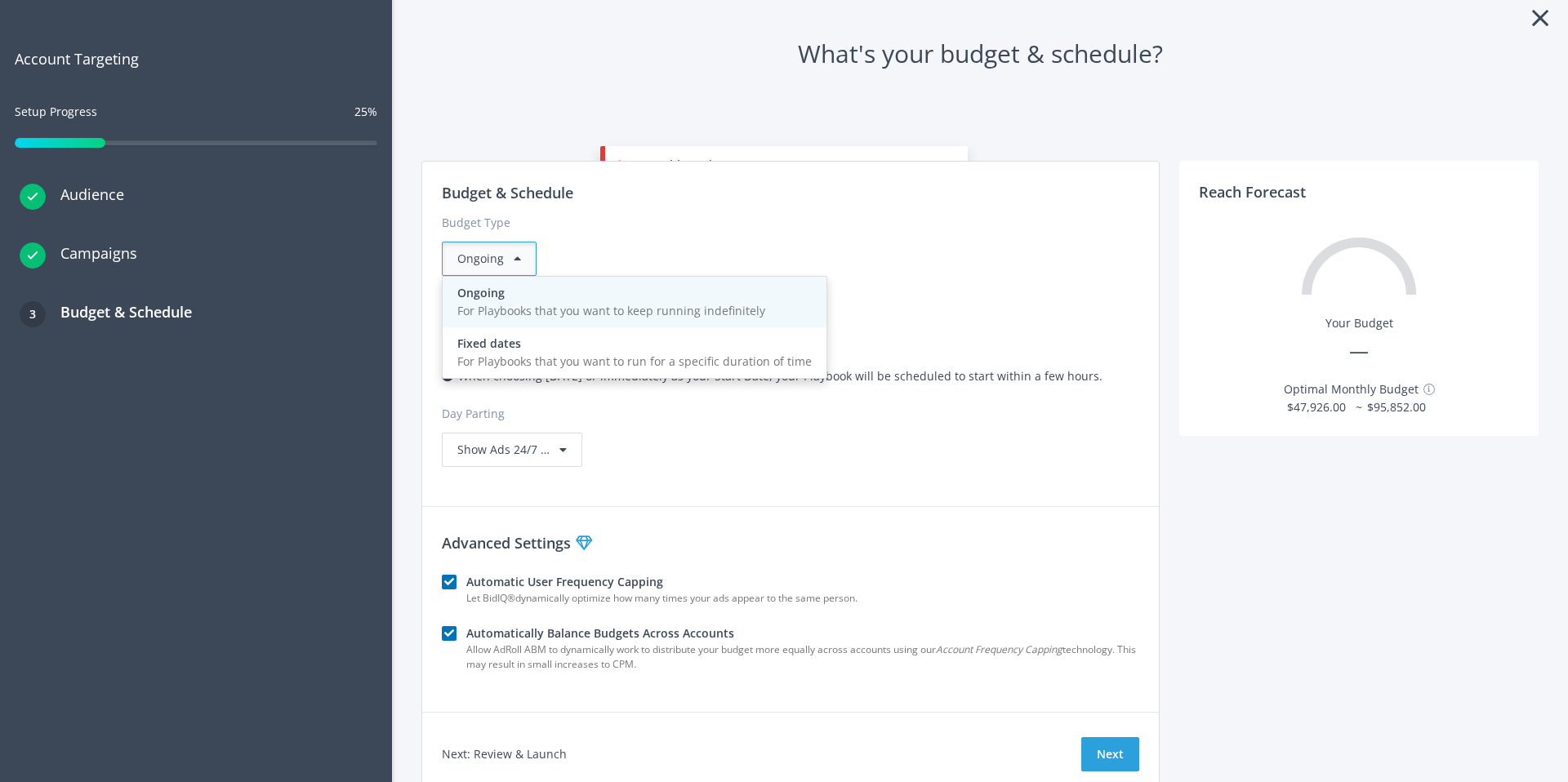
click at [717, 305] on div "For Playbooks that you want to keep running indefinitely" at bounding box center [634, 311] width 354 height 18
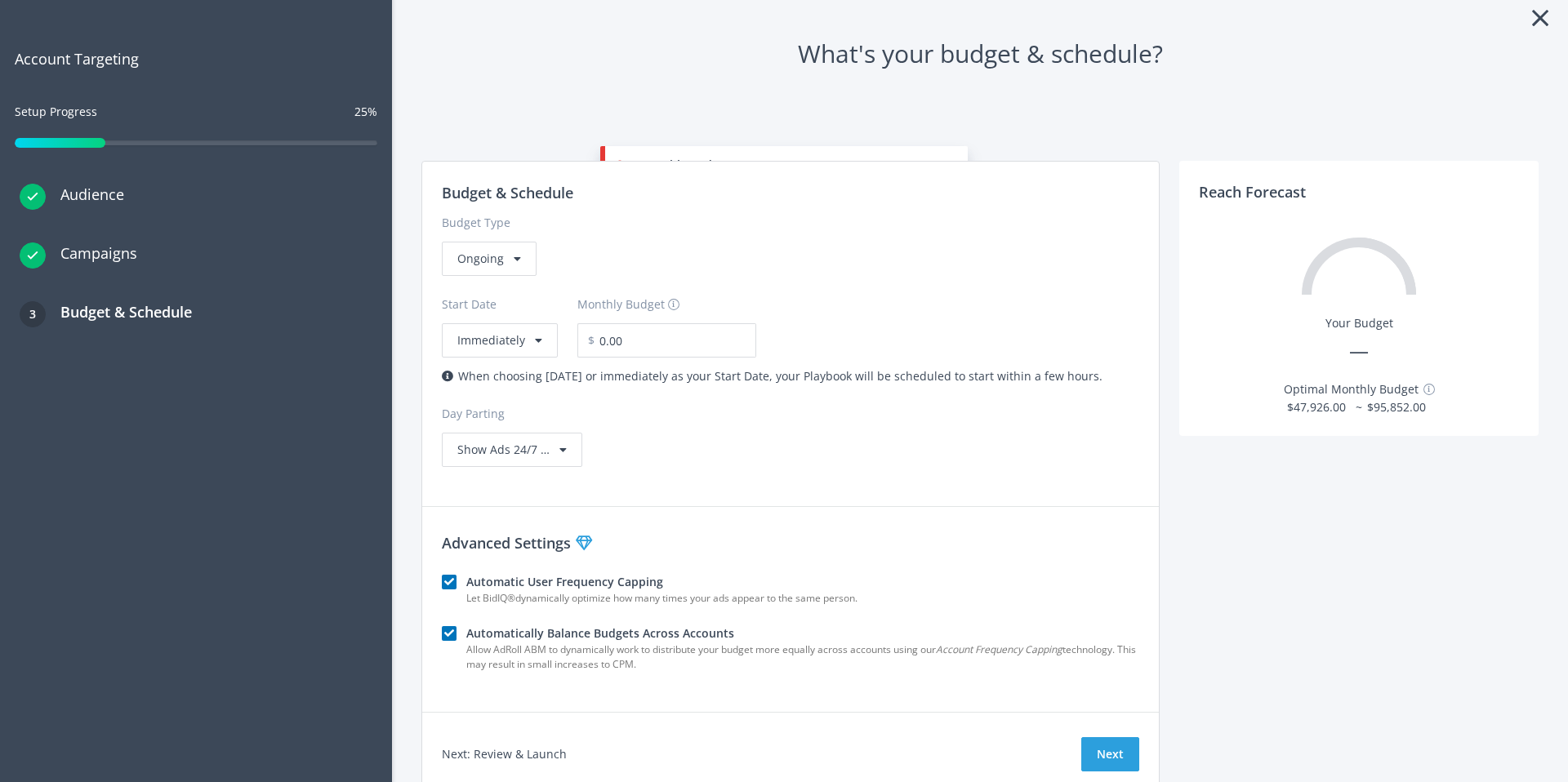
click at [643, 360] on div "Budget & Schedule Budget Type Ongoing Start Date Immediately Monthly Budget $ 0…" at bounding box center [791, 324] width 737 height 325
drag, startPoint x: 648, startPoint y: 348, endPoint x: 455, endPoint y: 342, distance: 193.1
click at [459, 342] on div "Start Date Immediately Monthly Budget $ 0.00" at bounding box center [791, 316] width 697 height 82
type input "1,000.00"
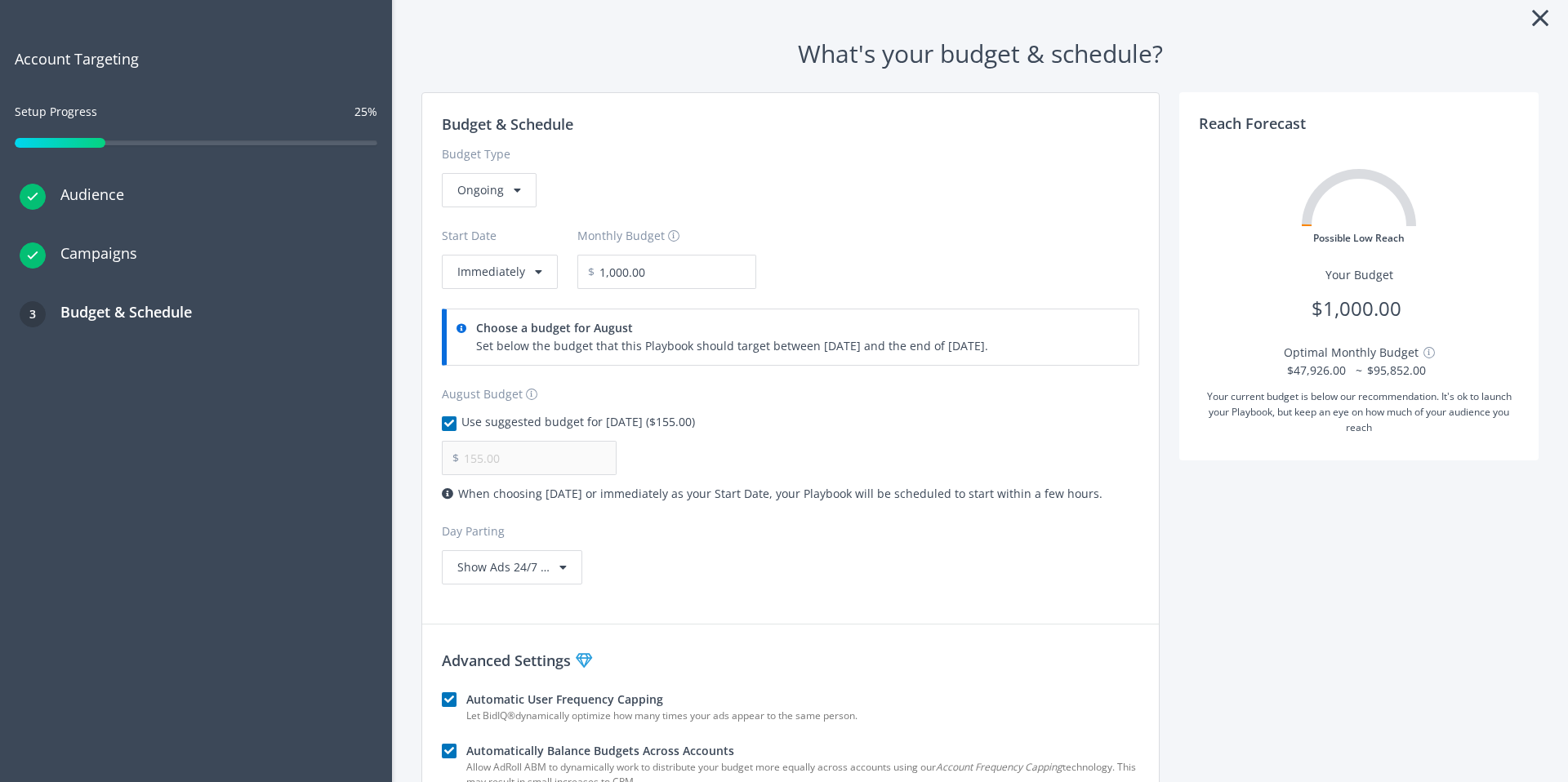
click at [766, 436] on div "Budget & Schedule Budget Type Ongoing Start Date Immediately Monthly Budget $ 1…" at bounding box center [791, 348] width 737 height 511
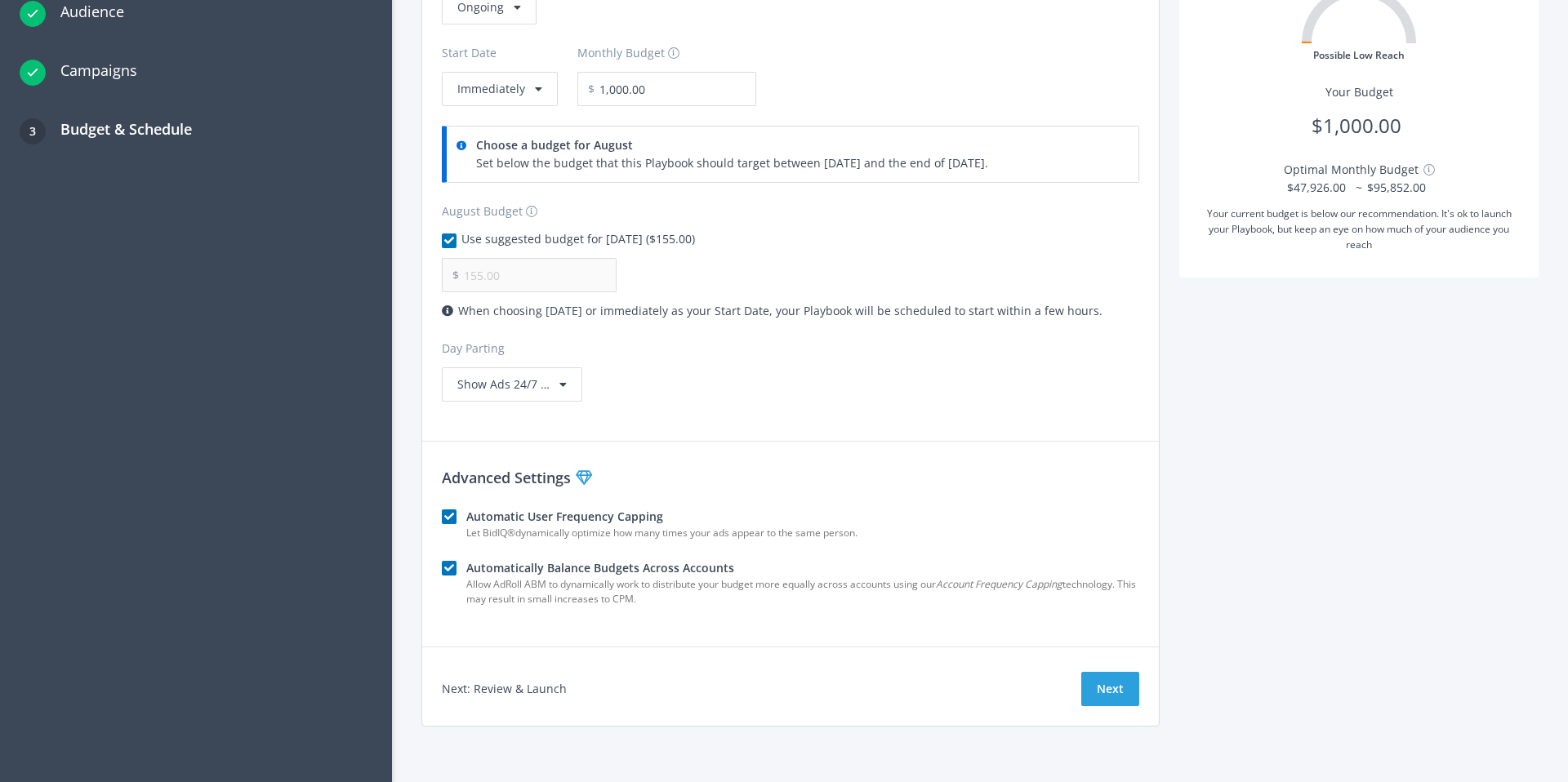
scroll to position [240, 0]
click at [1110, 690] on button "Next" at bounding box center [1110, 685] width 58 height 34
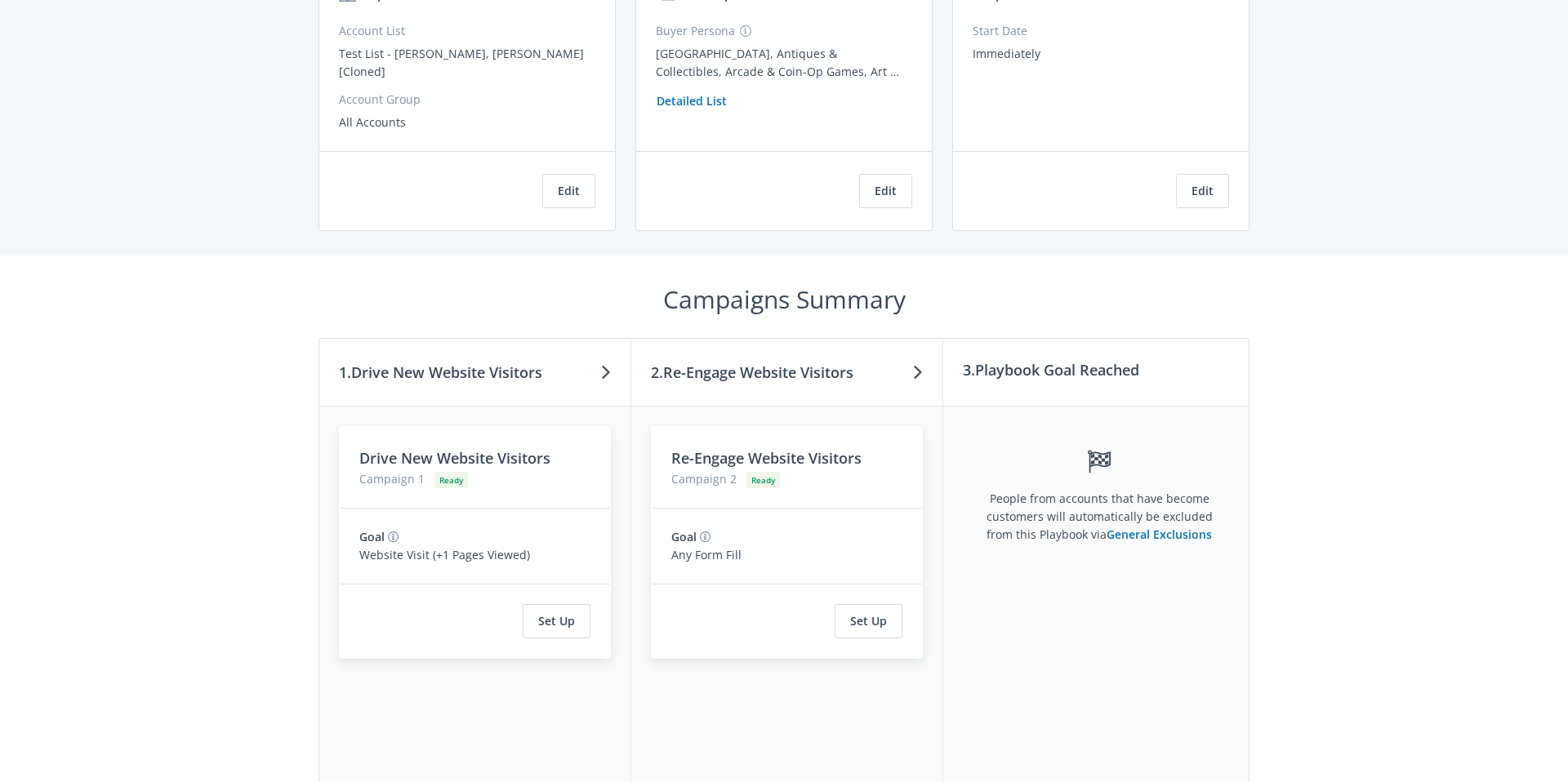
scroll to position [389, 0]
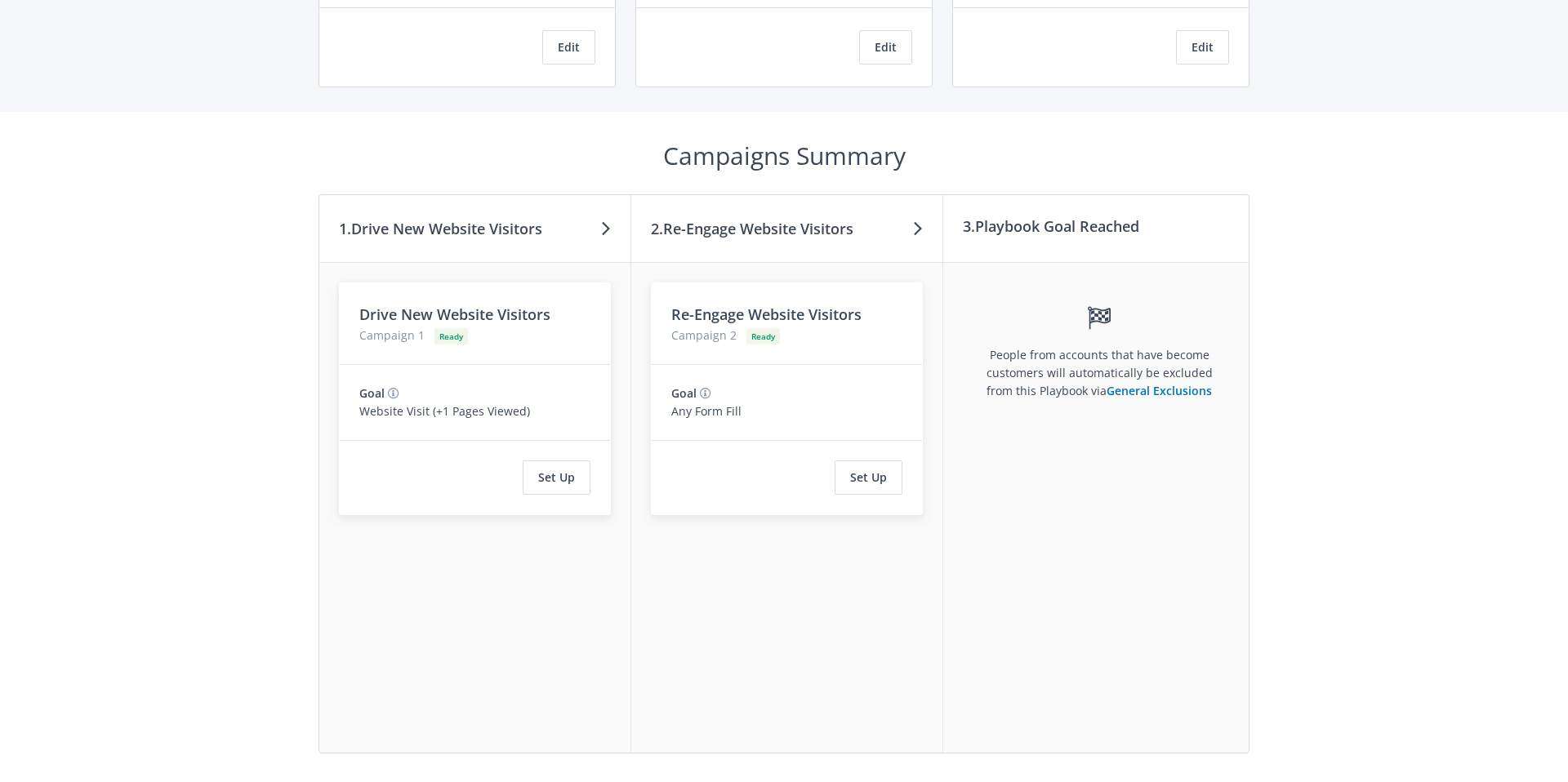
click at [1272, 621] on div "Campaigns Summary 1. Drive New Website Visitors 2. Re-Engage Website Visitors 3…" at bounding box center [784, 447] width 1568 height 671
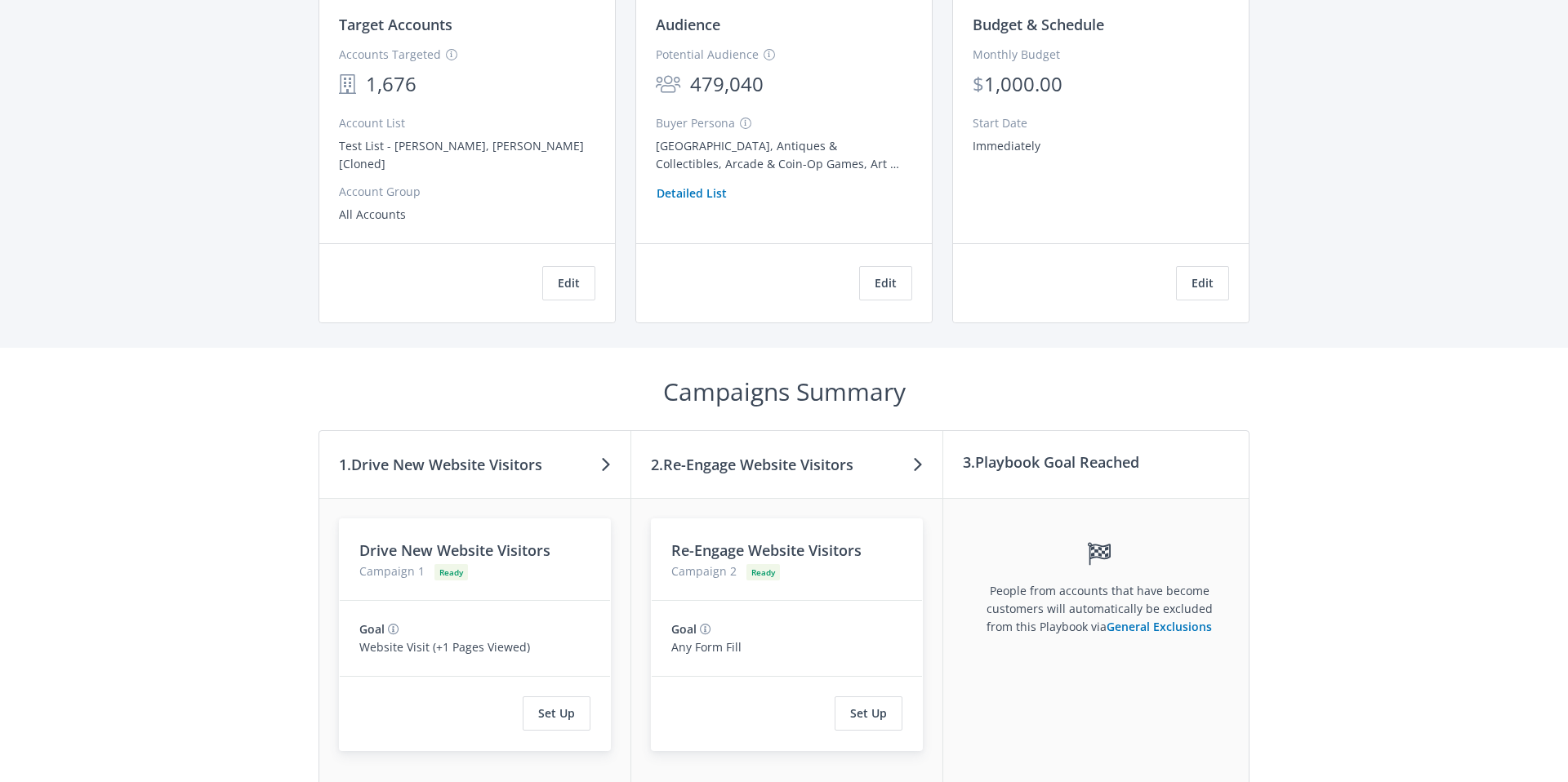
scroll to position [37, 0]
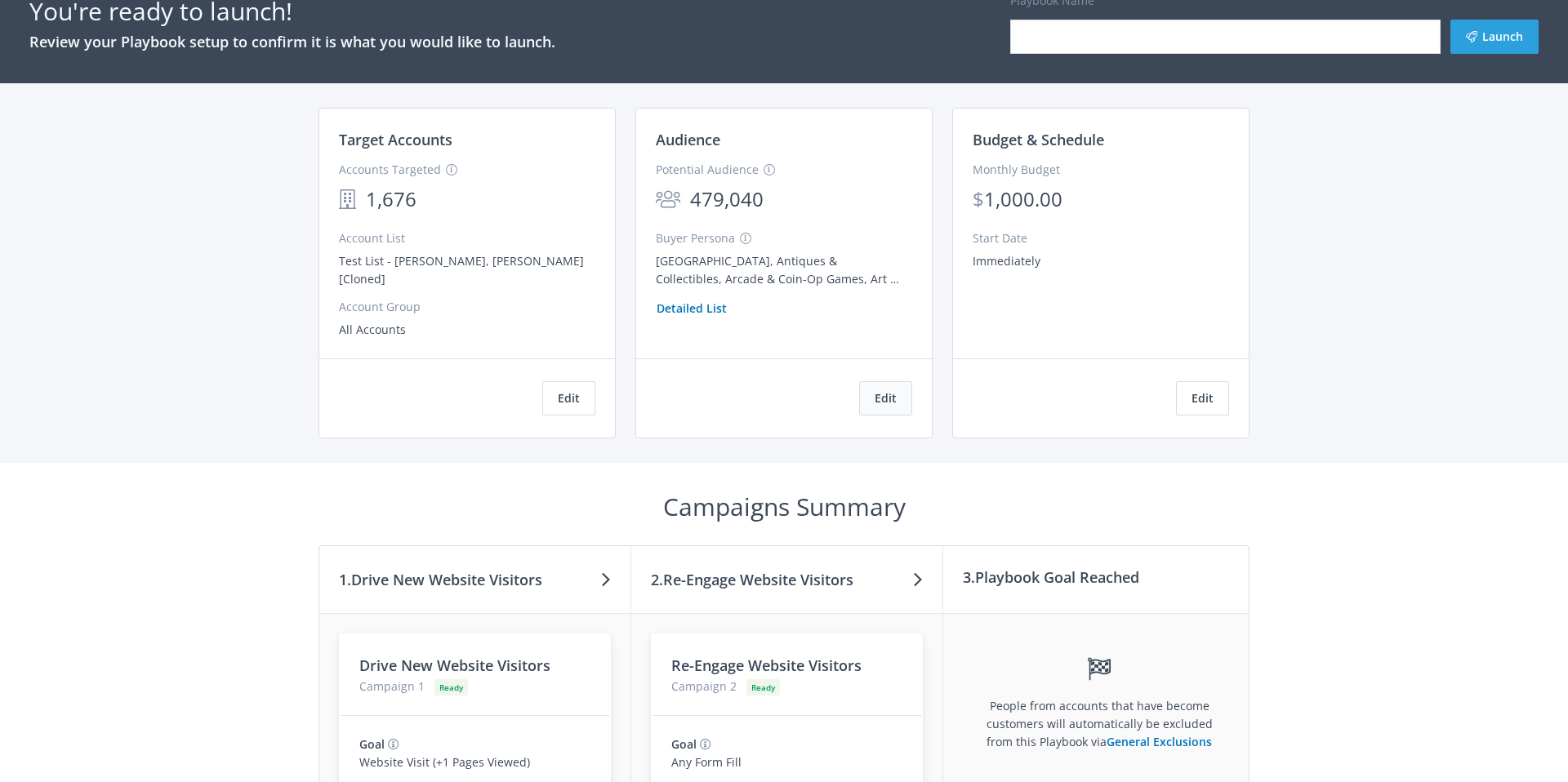
click at [878, 393] on button "Edit" at bounding box center [886, 398] width 53 height 34
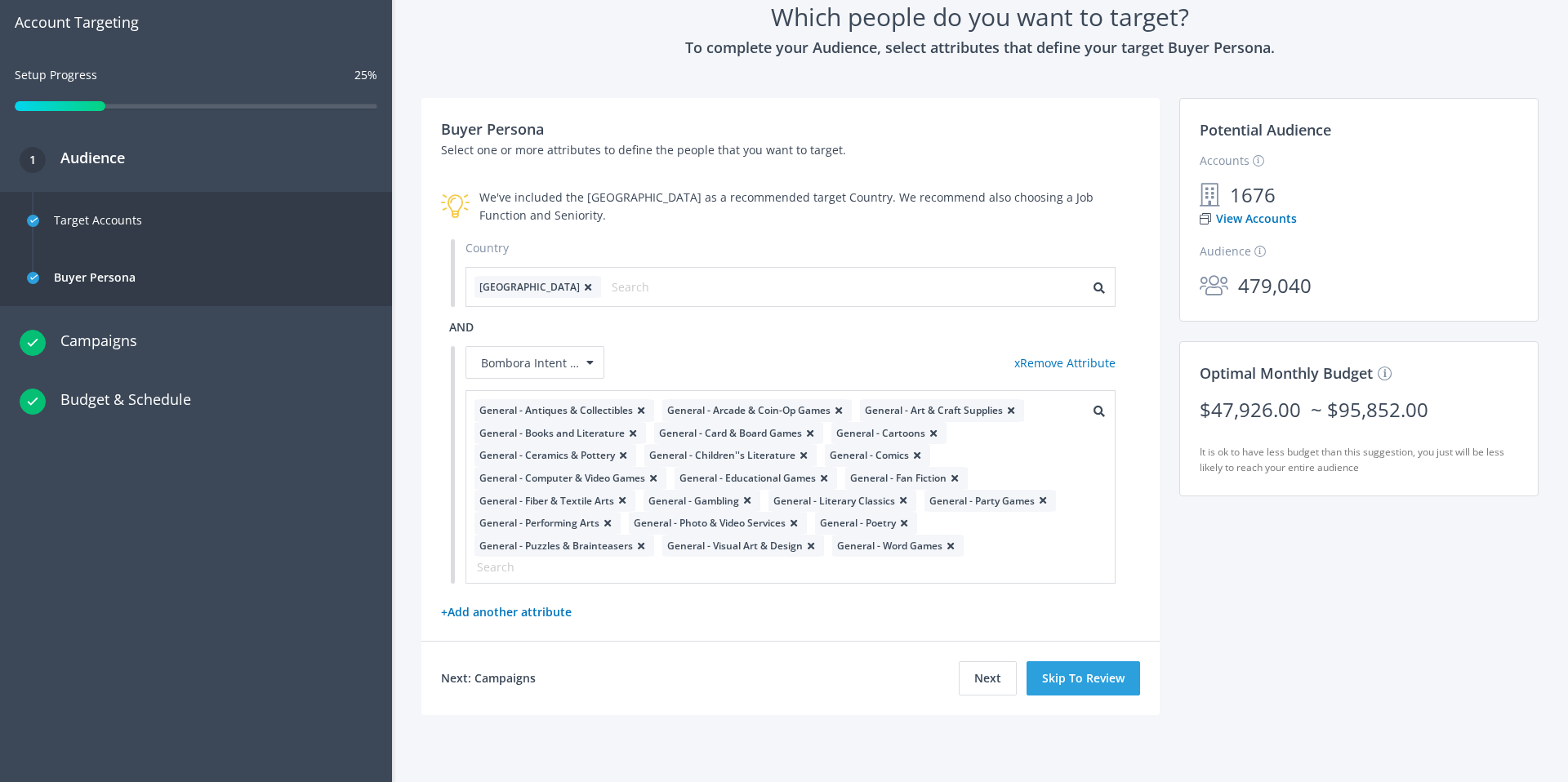
scroll to position [102, 0]
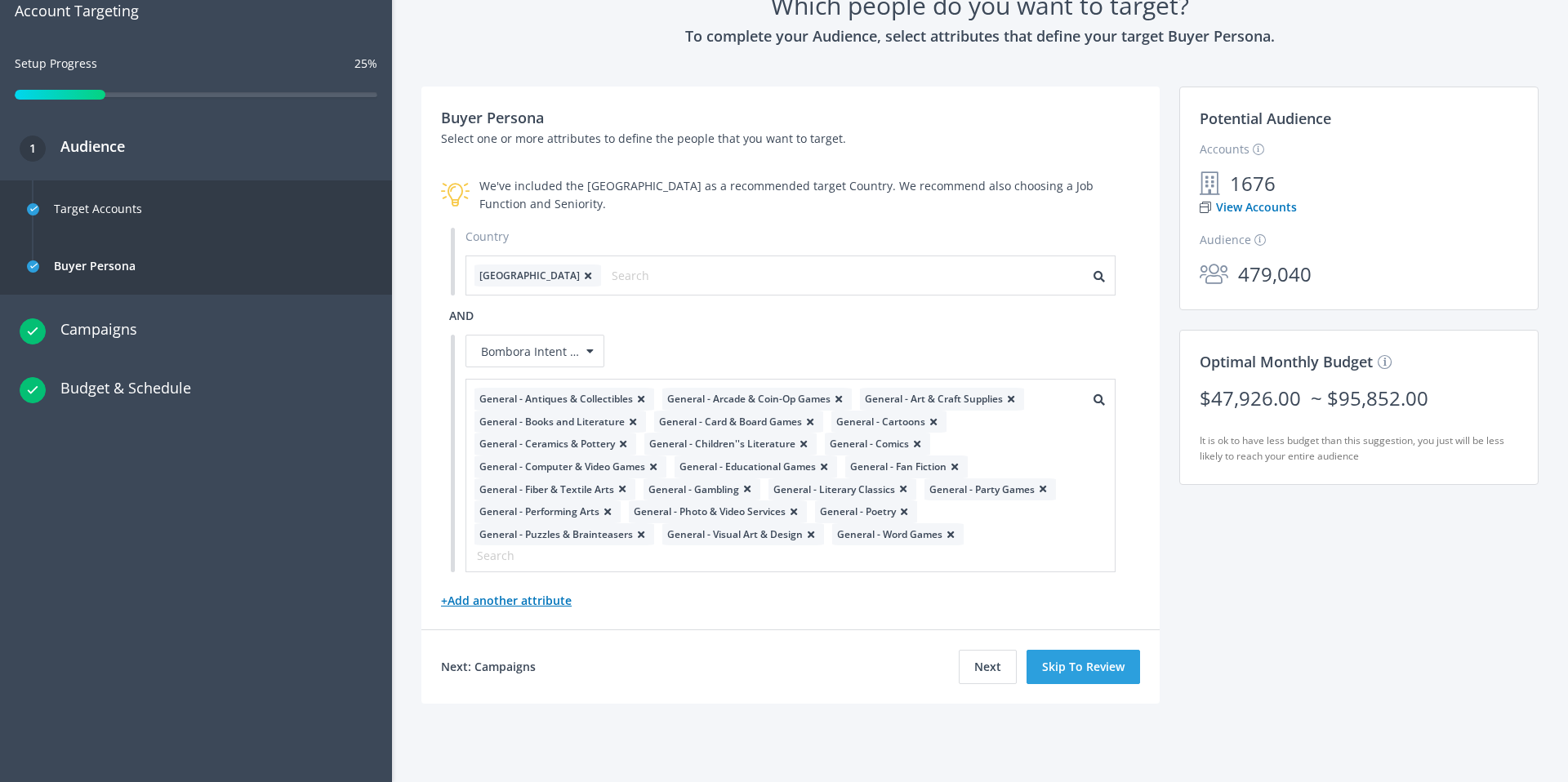
click at [506, 597] on link "+ Add another attribute" at bounding box center [507, 600] width 131 height 16
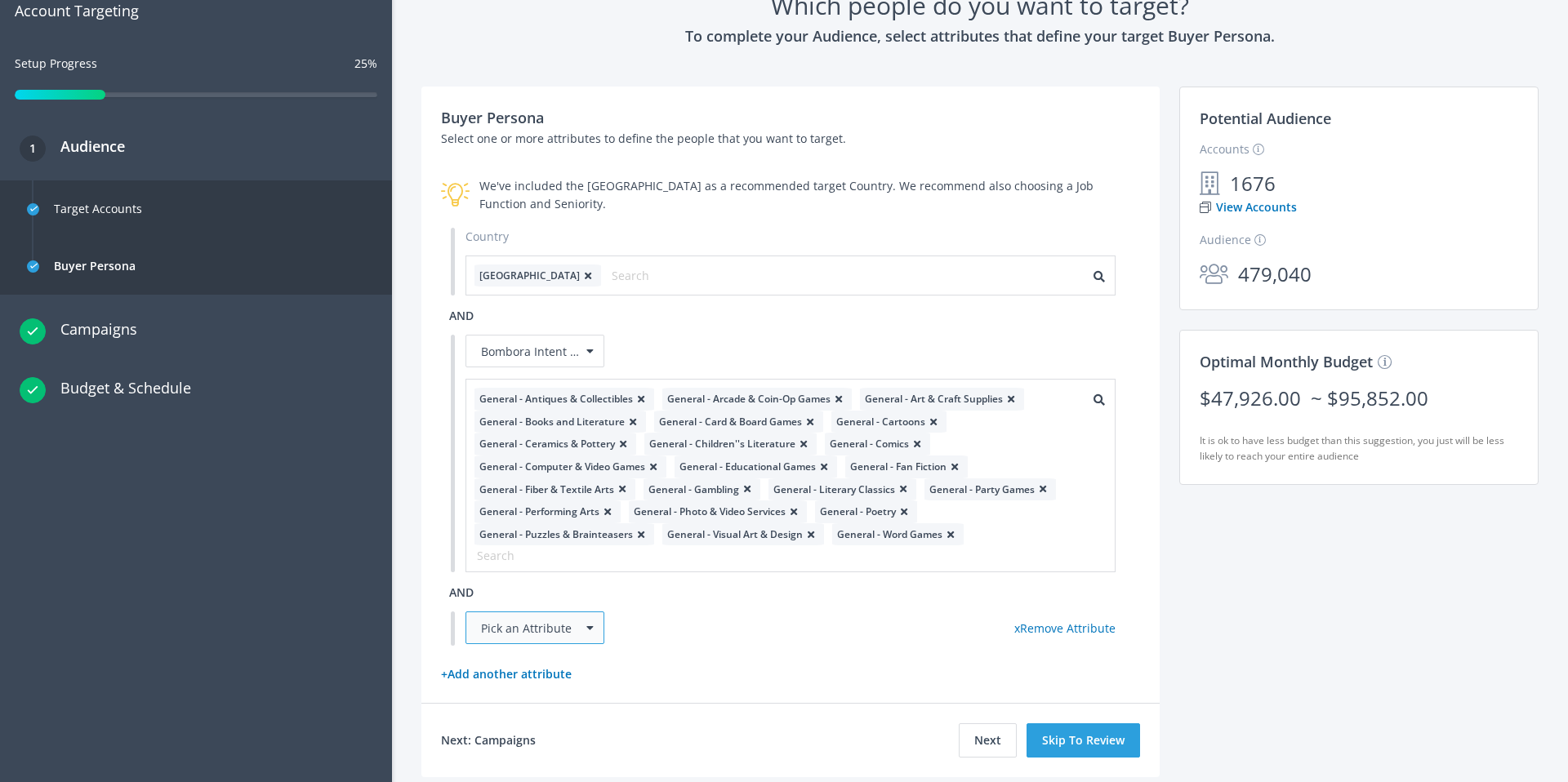
click at [546, 623] on div "Pick an Attribute" at bounding box center [535, 627] width 139 height 32
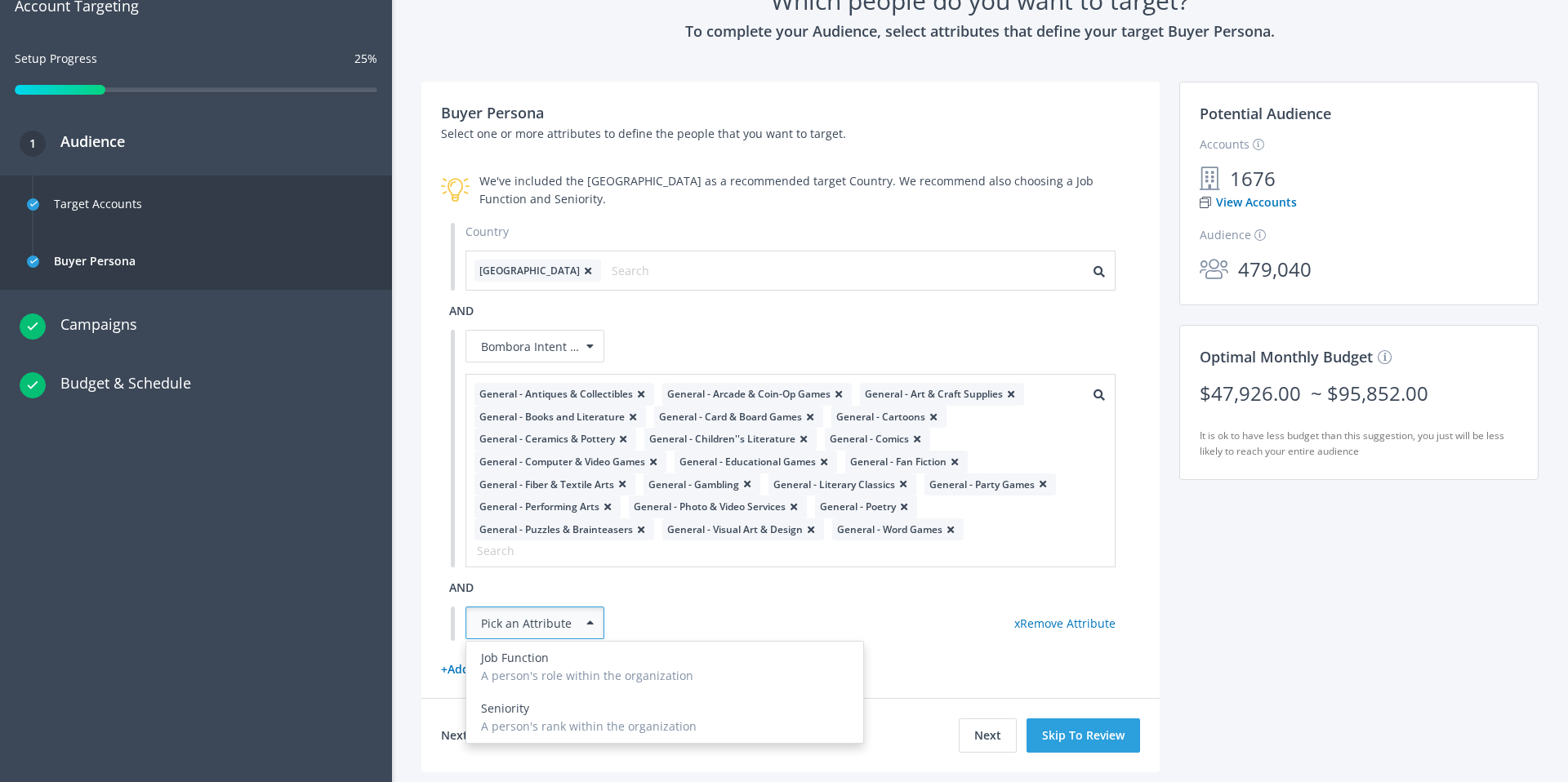
scroll to position [108, 0]
drag, startPoint x: 679, startPoint y: 612, endPoint x: 689, endPoint y: 612, distance: 10.0
click at [683, 612] on div "Pick an Attribute Job Function A person's role within the organization Seniorit…" at bounding box center [790, 621] width 650 height 34
click at [1075, 722] on button "Skip To Review" at bounding box center [1083, 733] width 113 height 34
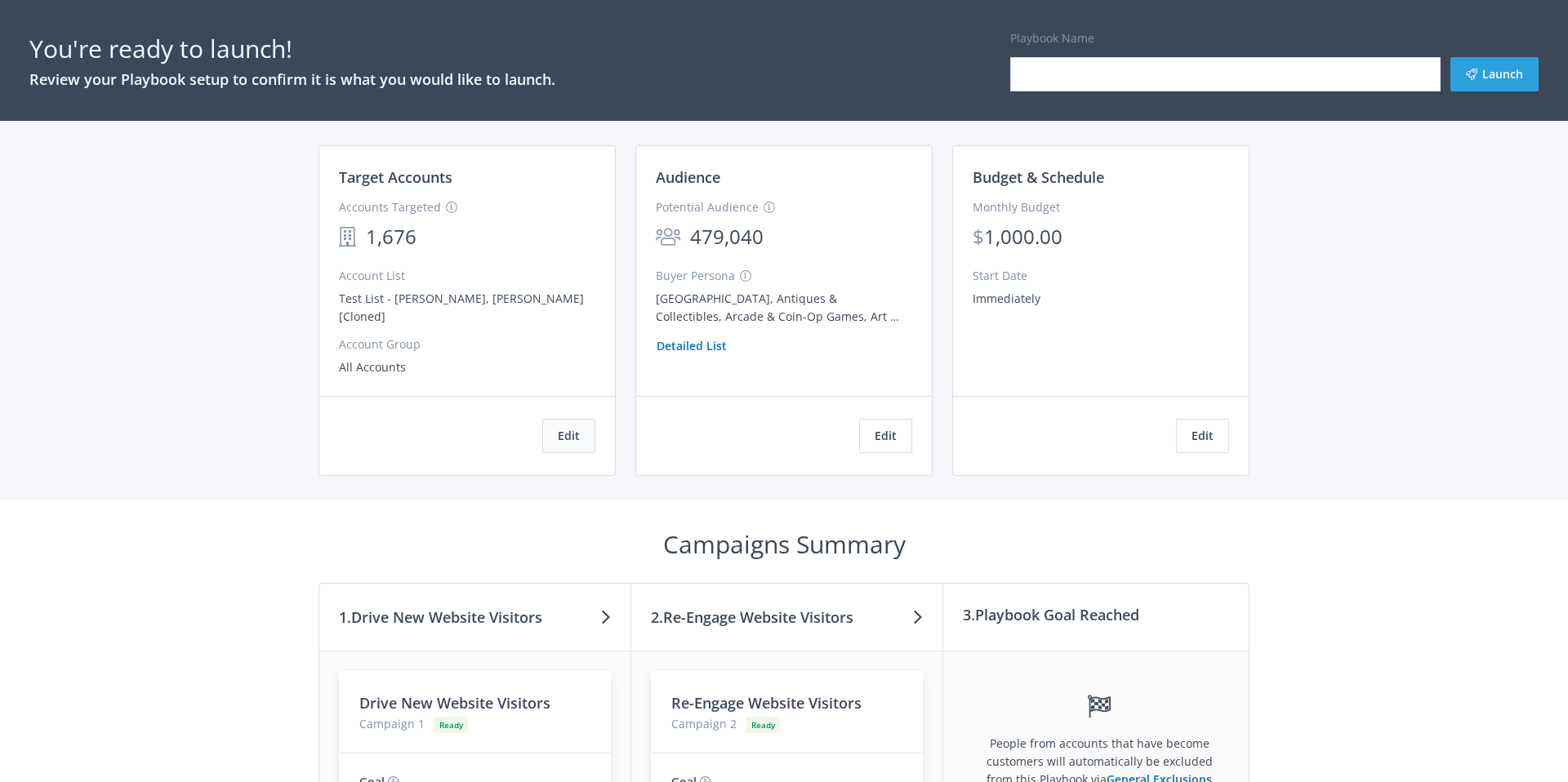
click at [565, 427] on button "Edit" at bounding box center [569, 435] width 53 height 34
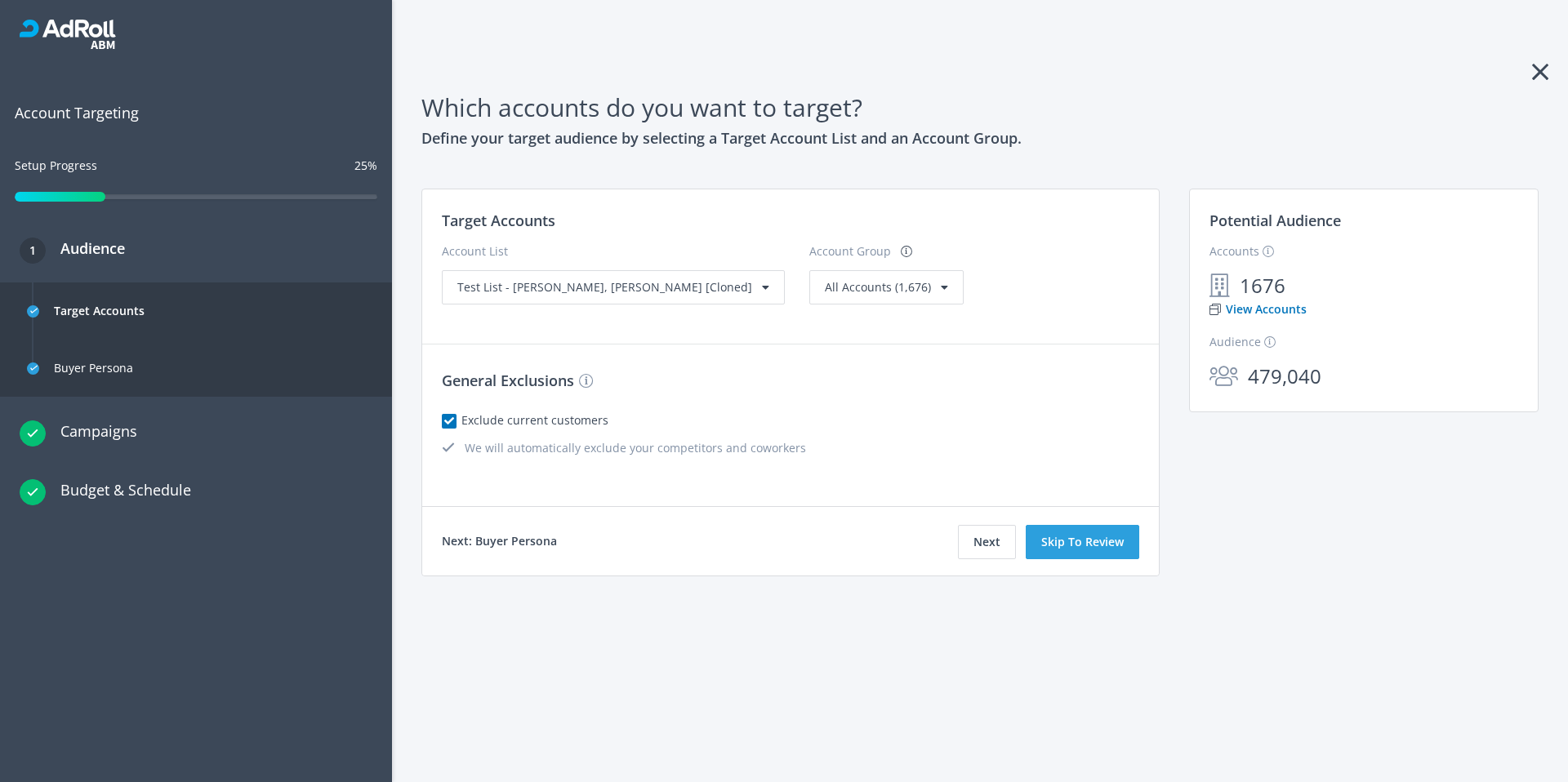
click at [1543, 62] on div "Which accounts do you want to target? Define your target audience by selecting …" at bounding box center [980, 391] width 1176 height 782
click at [1544, 73] on icon at bounding box center [1541, 72] width 17 height 26
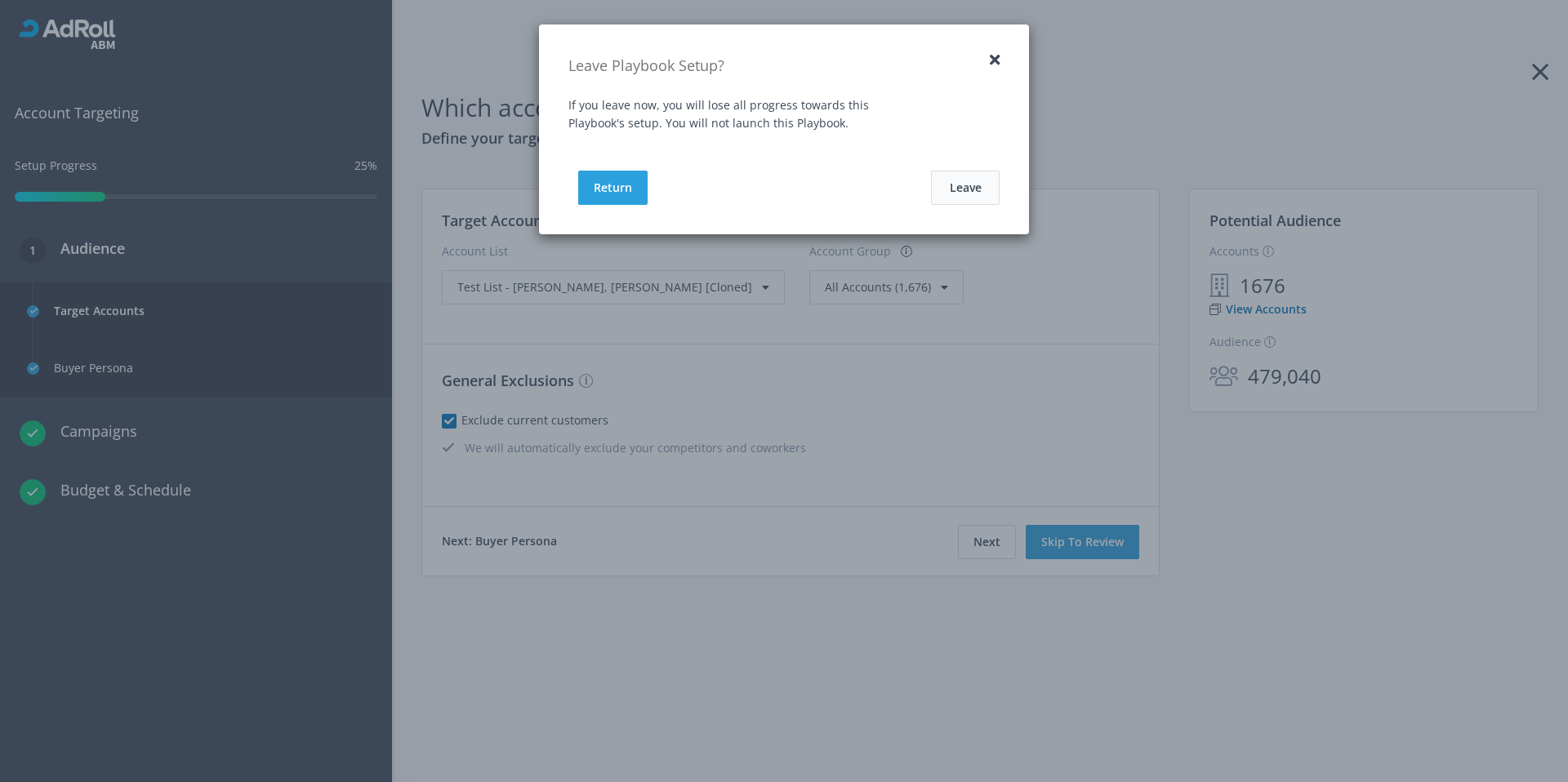
click at [967, 188] on button "Leave" at bounding box center [965, 187] width 69 height 34
